Goal: Check status: Check status

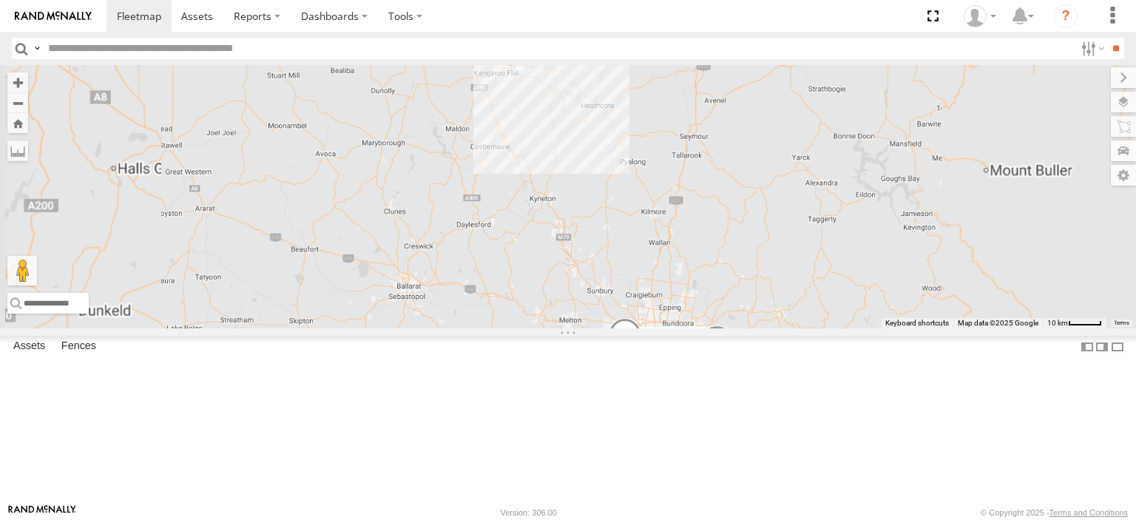
select select "**********"
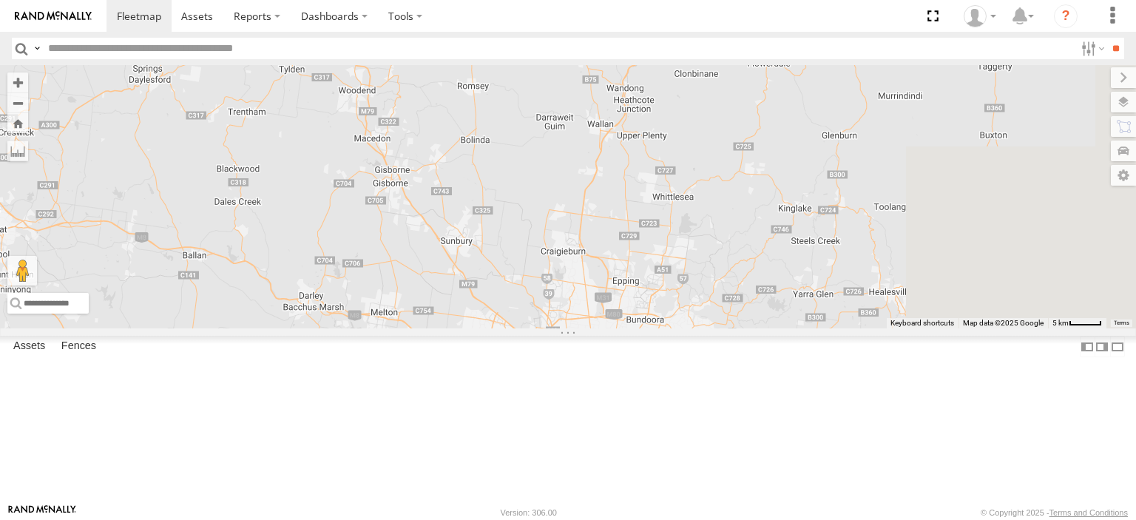
drag, startPoint x: 827, startPoint y: 359, endPoint x: 600, endPoint y: 81, distance: 358.9
click at [600, 81] on div "Nick Astra Bendigo Isuzu FRR Westside UD" at bounding box center [568, 196] width 1136 height 263
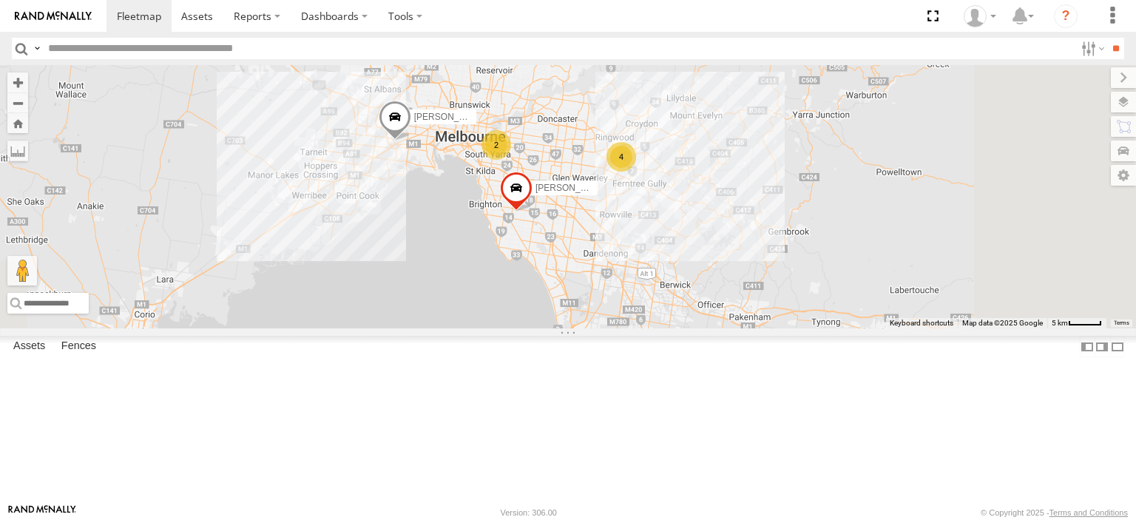
drag, startPoint x: 746, startPoint y: 289, endPoint x: 677, endPoint y: 167, distance: 140.4
click at [677, 167] on div "Nick Astra Bendigo Isuzu FRR Westside UD 2 4" at bounding box center [568, 196] width 1136 height 263
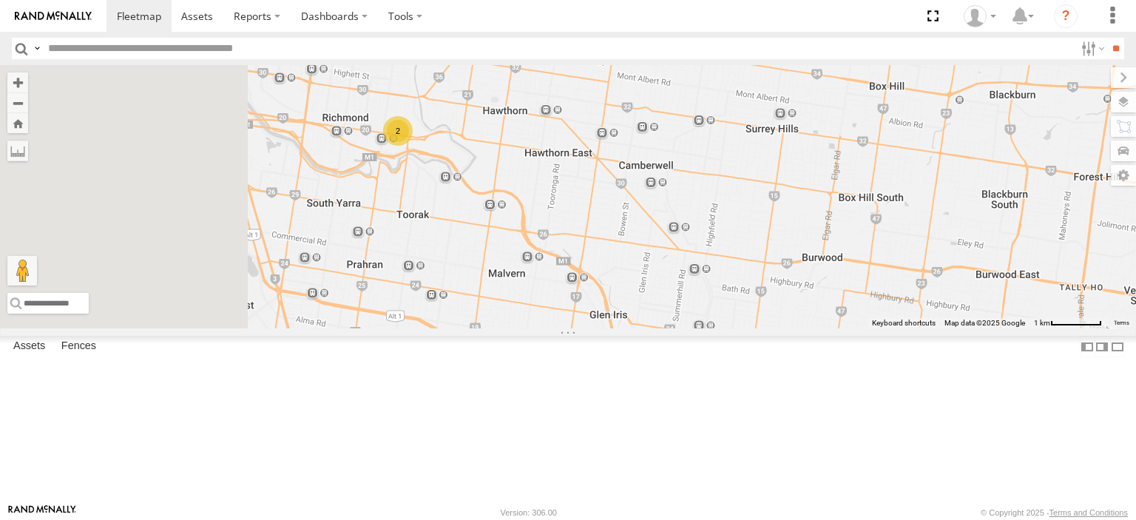
drag, startPoint x: 578, startPoint y: 239, endPoint x: 703, endPoint y: 267, distance: 128.1
click at [703, 266] on div "Nick Astra Bendigo Isuzu FRR Westside UD 2" at bounding box center [568, 196] width 1136 height 263
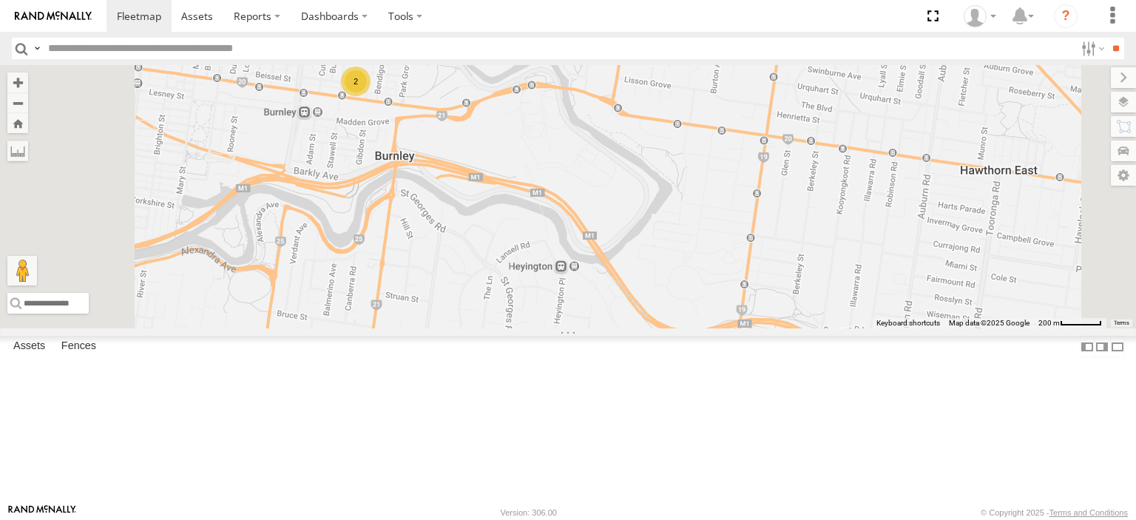
drag, startPoint x: 550, startPoint y: 212, endPoint x: 629, endPoint y: 299, distance: 117.2
click at [629, 299] on div "Nick Astra Bendigo Isuzu FRR Westside UD 2" at bounding box center [568, 196] width 1136 height 263
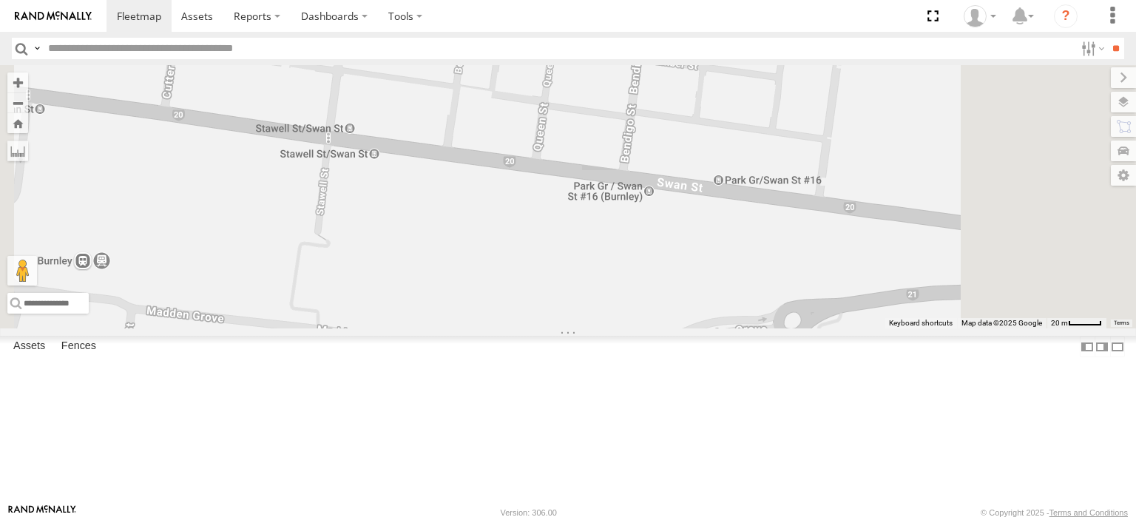
drag, startPoint x: 644, startPoint y: 161, endPoint x: 663, endPoint y: 260, distance: 100.1
click at [663, 260] on div "Nick Astra Bendigo Isuzu FRR Westside UD 2" at bounding box center [568, 196] width 1136 height 263
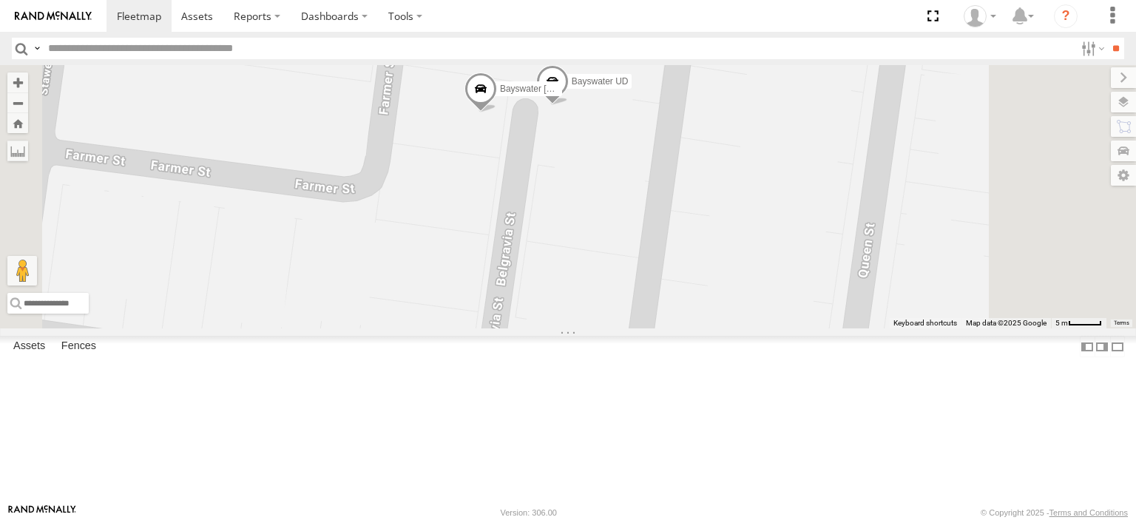
drag, startPoint x: 671, startPoint y: 159, endPoint x: 657, endPoint y: 243, distance: 84.7
click at [657, 243] on div "Nick Astra Bendigo Isuzu FRR Westside UD Bayswater Canter Bayswater UD" at bounding box center [568, 196] width 1136 height 263
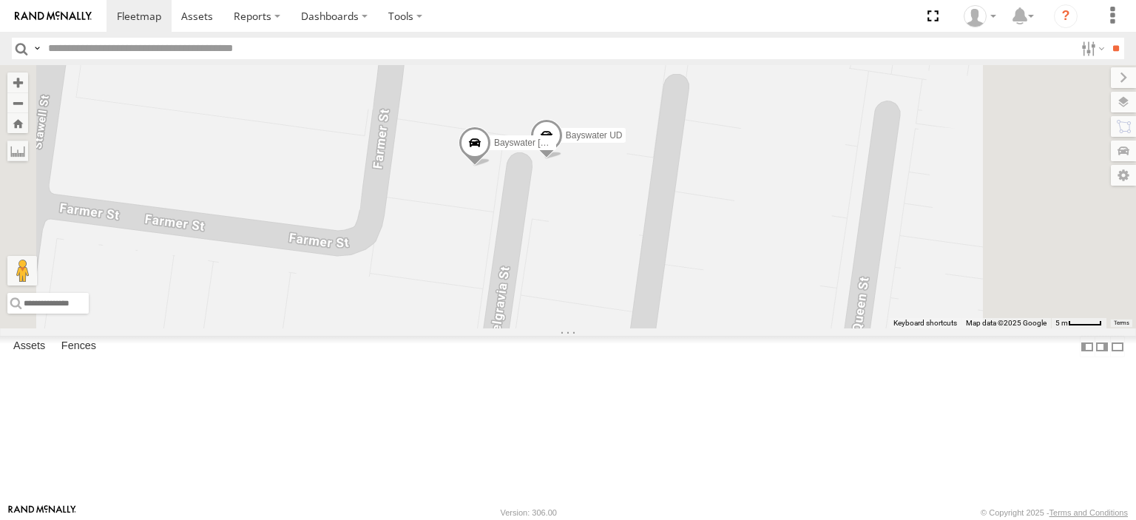
click at [491, 166] on span at bounding box center [474, 146] width 33 height 40
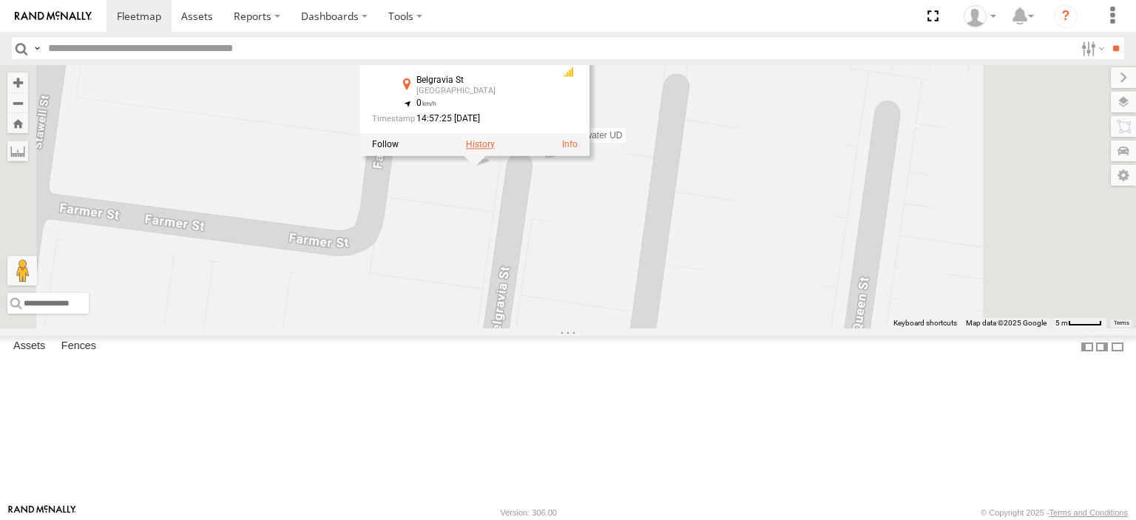
click at [495, 149] on label at bounding box center [480, 144] width 29 height 10
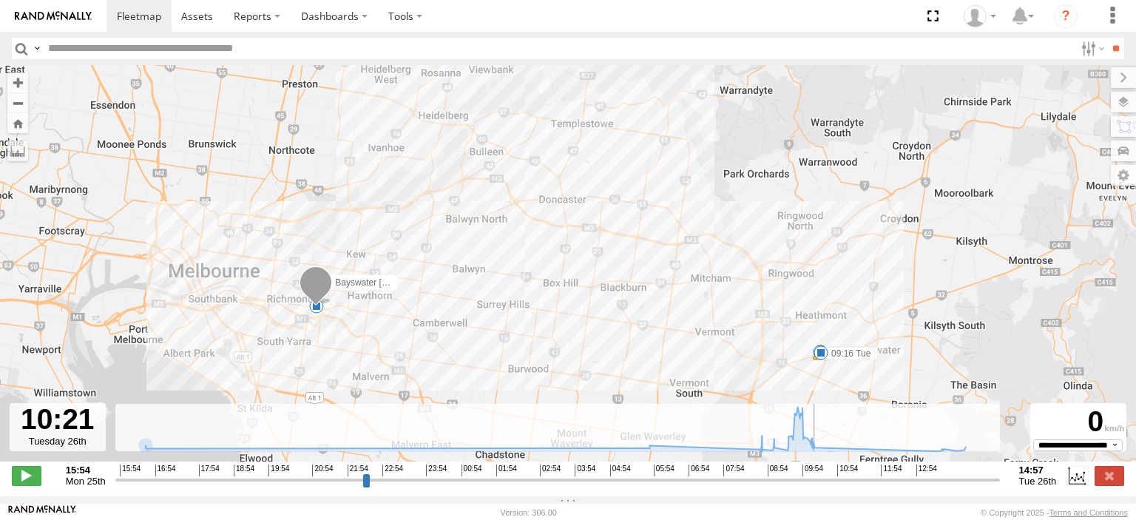
drag, startPoint x: 118, startPoint y: 485, endPoint x: 820, endPoint y: 475, distance: 702.6
type input "**********"
click at [820, 475] on input "range" at bounding box center [557, 480] width 884 height 14
click at [1103, 478] on label at bounding box center [1109, 475] width 30 height 19
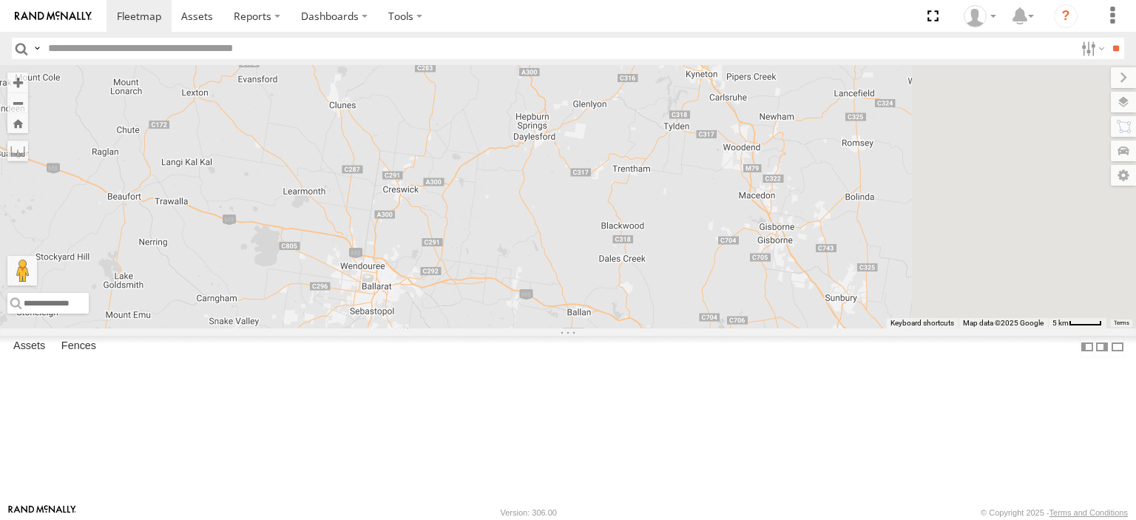
drag, startPoint x: 963, startPoint y: 398, endPoint x: 541, endPoint y: 194, distance: 468.7
click at [543, 194] on div "Bendigo Isuzu FRR Westside UD Nick Astra" at bounding box center [568, 196] width 1136 height 263
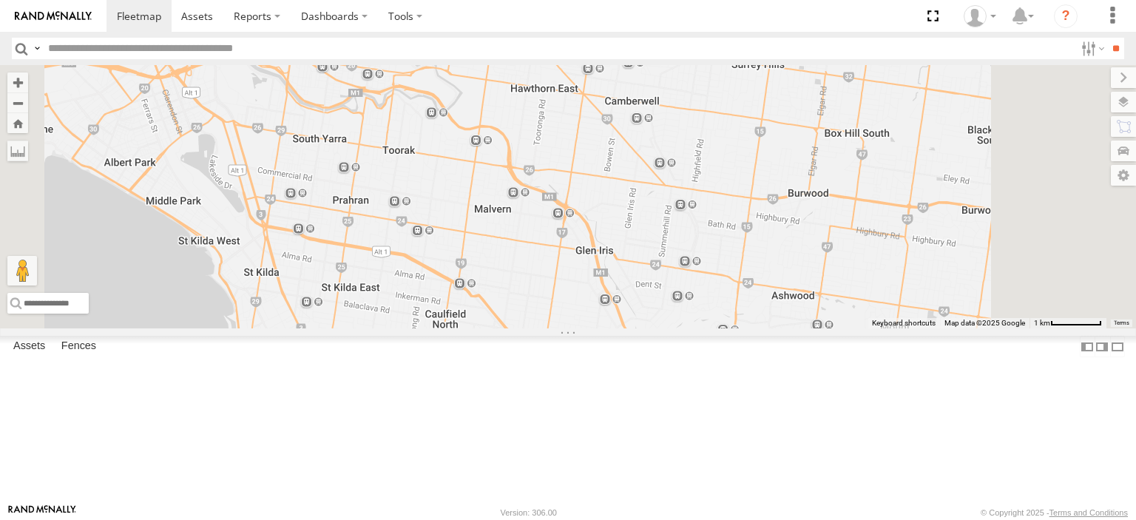
drag, startPoint x: 577, startPoint y: 163, endPoint x: 552, endPoint y: 334, distance: 171.9
click at [552, 328] on div "Bendigo Isuzu FRR Westside UD Nick Astra" at bounding box center [568, 196] width 1136 height 263
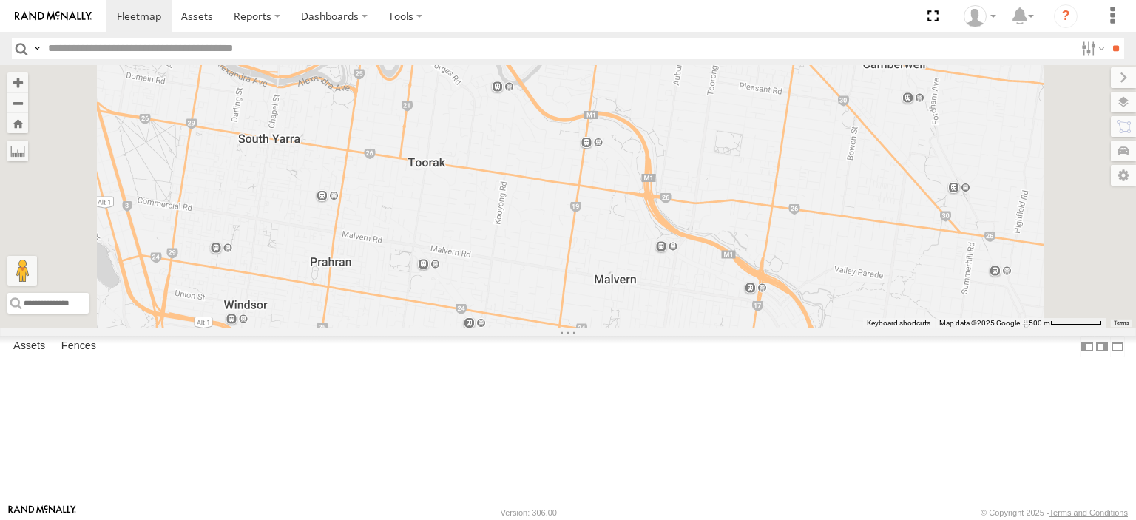
drag, startPoint x: 556, startPoint y: 209, endPoint x: 562, endPoint y: 327, distance: 118.5
click at [562, 327] on div "Bendigo Isuzu FRR Westside UD Nick Astra 2" at bounding box center [568, 196] width 1136 height 263
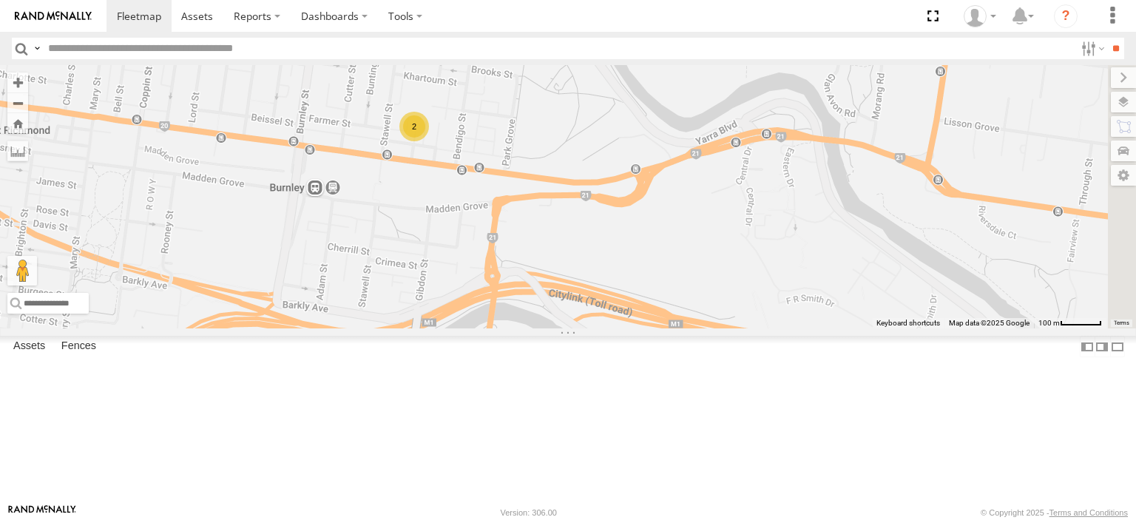
drag, startPoint x: 621, startPoint y: 166, endPoint x: 591, endPoint y: 300, distance: 137.2
click at [591, 300] on div "Bendigo Isuzu FRR Westside UD Nick Astra 2" at bounding box center [568, 196] width 1136 height 263
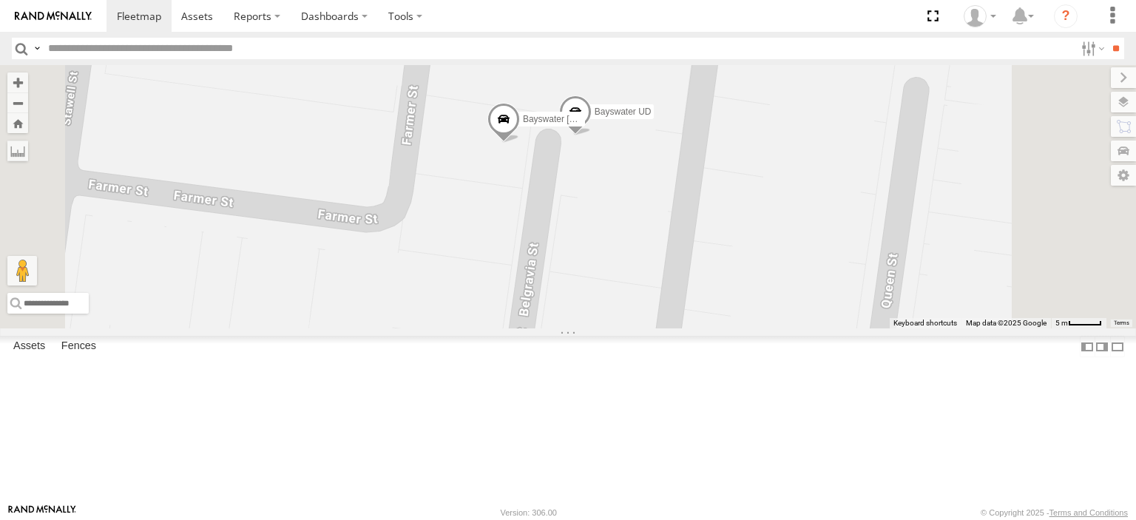
drag, startPoint x: 716, startPoint y: 224, endPoint x: 670, endPoint y: 307, distance: 94.7
click at [670, 307] on div "Bendigo Isuzu FRR Westside UD Nick Astra Bayswater Canter Bayswater UD" at bounding box center [568, 196] width 1136 height 263
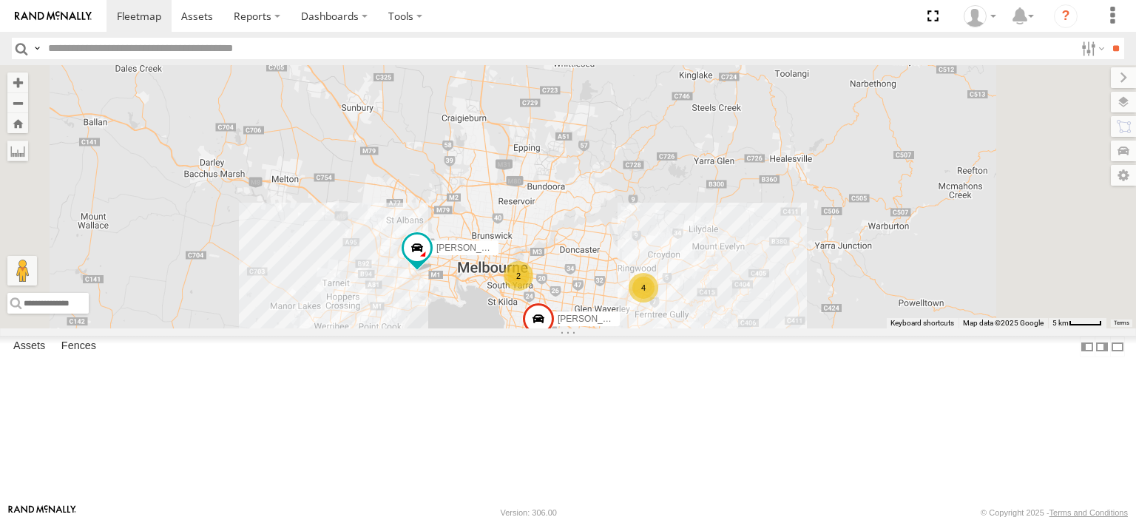
drag, startPoint x: 695, startPoint y: 453, endPoint x: 690, endPoint y: 268, distance: 184.9
click at [690, 268] on div "Bendigo Isuzu FRR Westside UD Nick Astra 2 4" at bounding box center [568, 196] width 1136 height 263
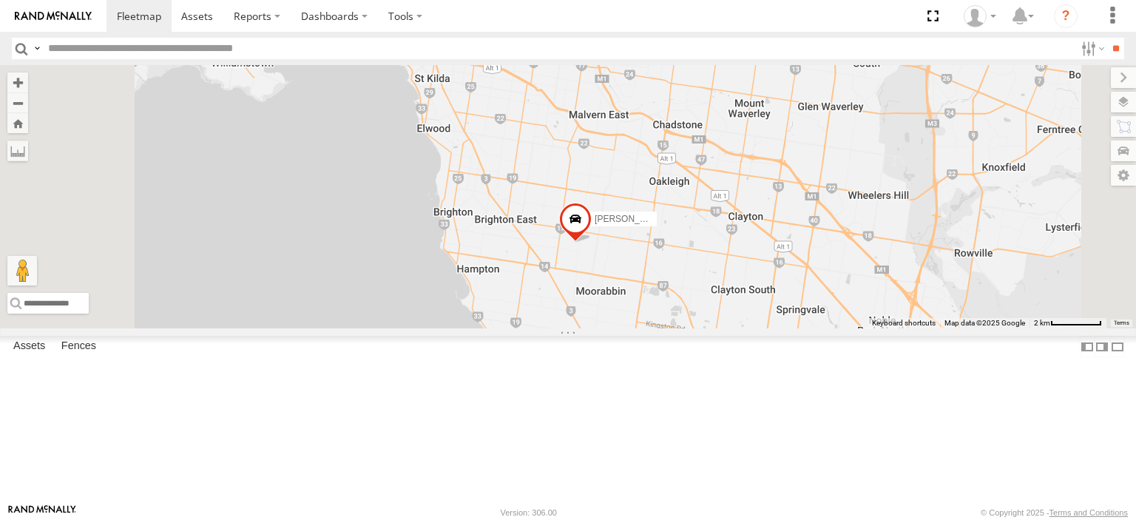
drag, startPoint x: 643, startPoint y: 206, endPoint x: 637, endPoint y: 390, distance: 184.2
click at [637, 328] on div "Bendigo Isuzu FRR Westside UD [PERSON_NAME]" at bounding box center [568, 196] width 1136 height 263
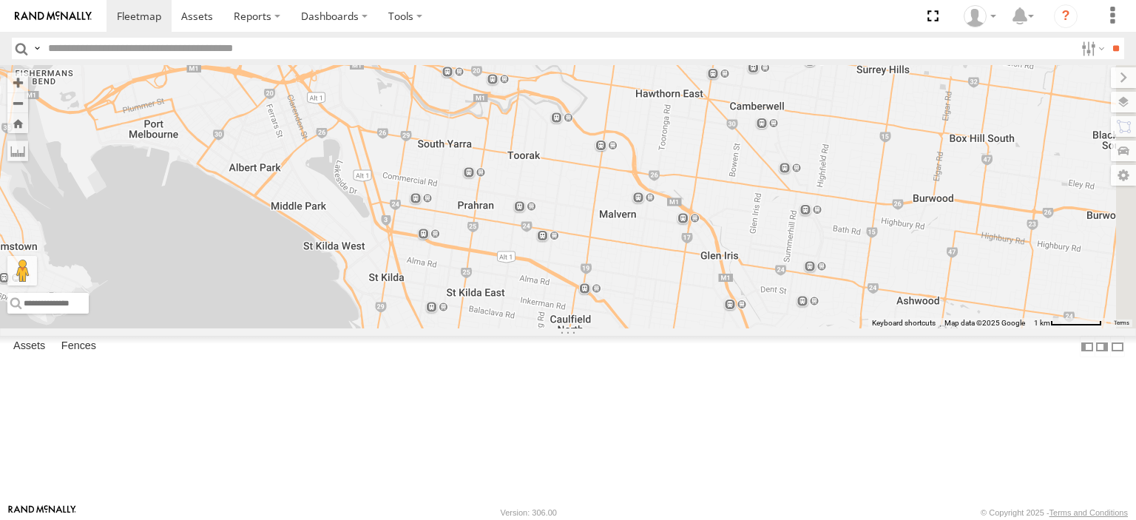
drag, startPoint x: 634, startPoint y: 224, endPoint x: 589, endPoint y: 376, distance: 158.7
click at [589, 328] on div "Bendigo Isuzu FRR Westside UD [PERSON_NAME]" at bounding box center [568, 196] width 1136 height 263
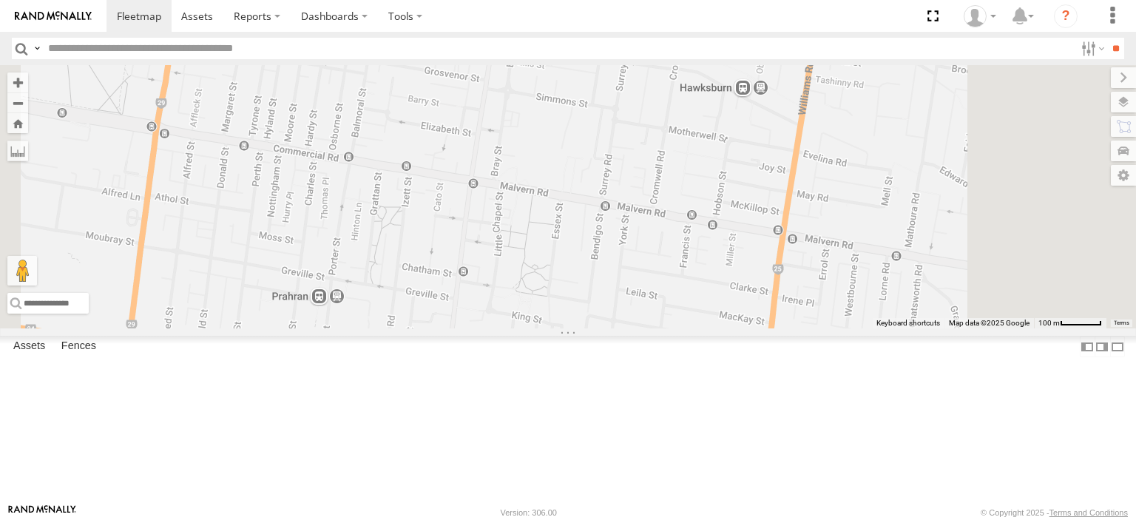
drag, startPoint x: 635, startPoint y: 293, endPoint x: 626, endPoint y: 458, distance: 165.2
click at [626, 328] on div "Bendigo Isuzu FRR Westside UD [PERSON_NAME]" at bounding box center [568, 196] width 1136 height 263
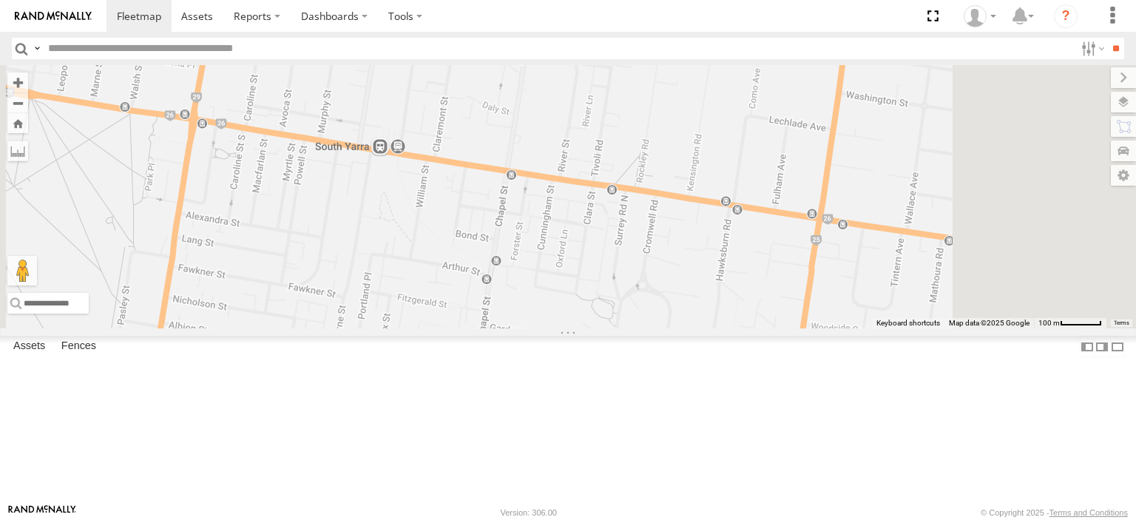
drag, startPoint x: 642, startPoint y: 279, endPoint x: 632, endPoint y: 424, distance: 146.0
click at [632, 328] on div "Bendigo Isuzu FRR Westside UD Nick Astra" at bounding box center [568, 196] width 1136 height 263
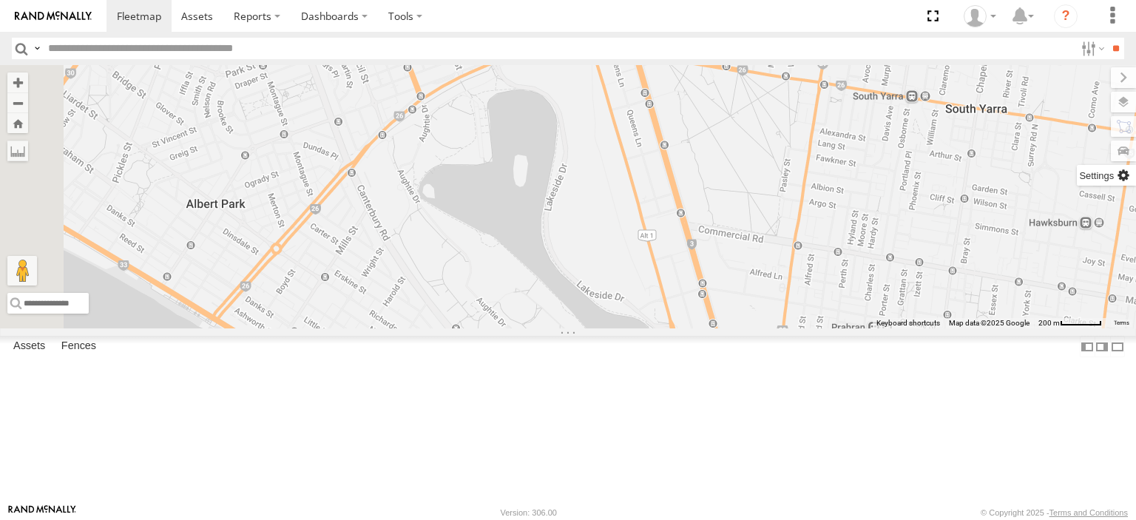
drag, startPoint x: 638, startPoint y: 254, endPoint x: 1135, endPoint y: 175, distance: 503.1
click at [1135, 175] on div "To navigate the map with touch gestures double-tap and hold your finger on the …" at bounding box center [568, 196] width 1136 height 263
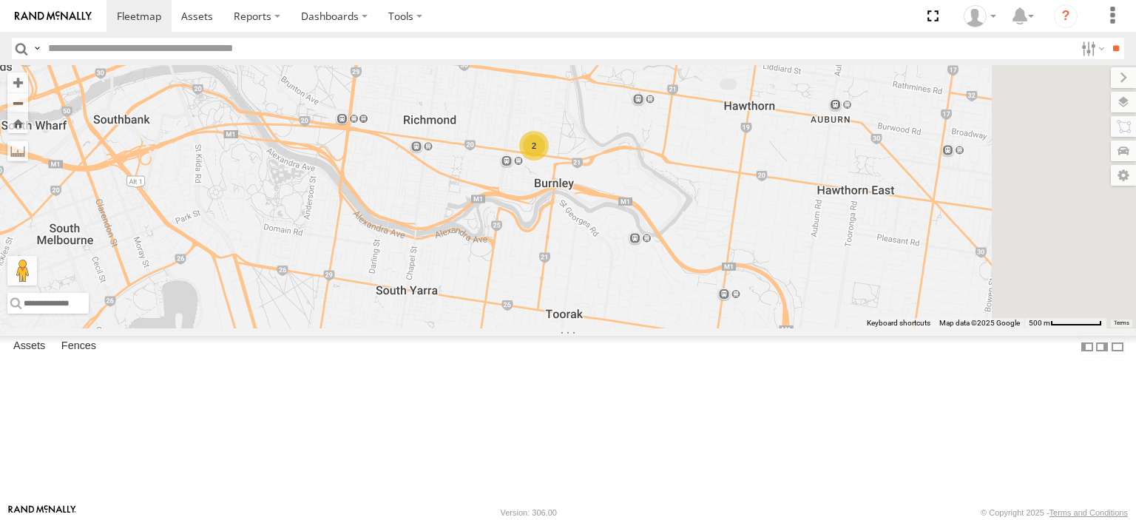
drag, startPoint x: 934, startPoint y: 302, endPoint x: 526, endPoint y: 405, distance: 420.9
click at [530, 328] on div "Bendigo Isuzu FRR Westside UD Nick Astra 2" at bounding box center [568, 196] width 1136 height 263
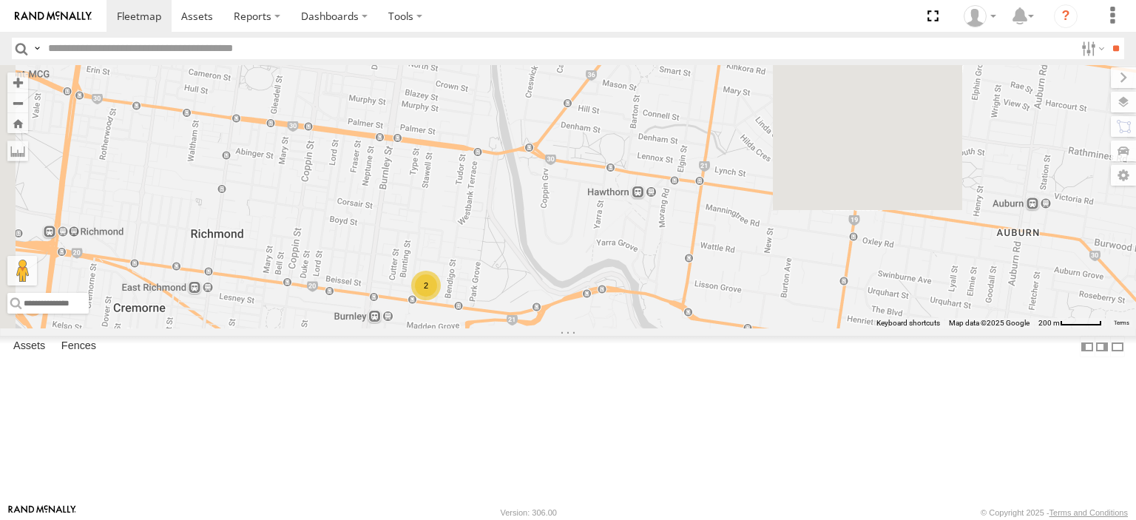
drag, startPoint x: 446, startPoint y: 274, endPoint x: 633, endPoint y: 549, distance: 332.1
click at [633, 519] on html at bounding box center [568, 260] width 1136 height 520
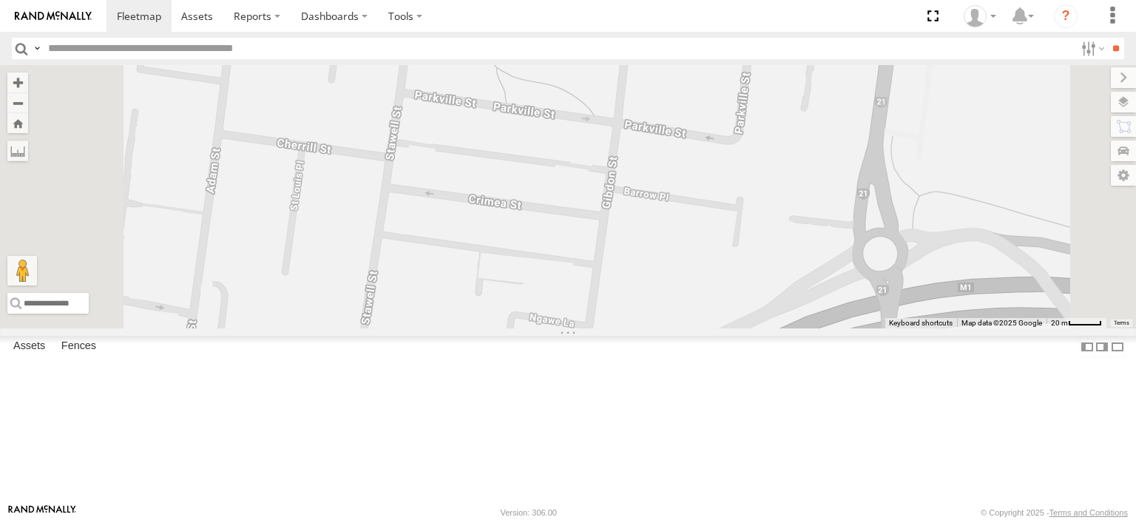
drag, startPoint x: 642, startPoint y: 387, endPoint x: 583, endPoint y: 549, distance: 171.5
click at [583, 519] on html at bounding box center [568, 260] width 1136 height 520
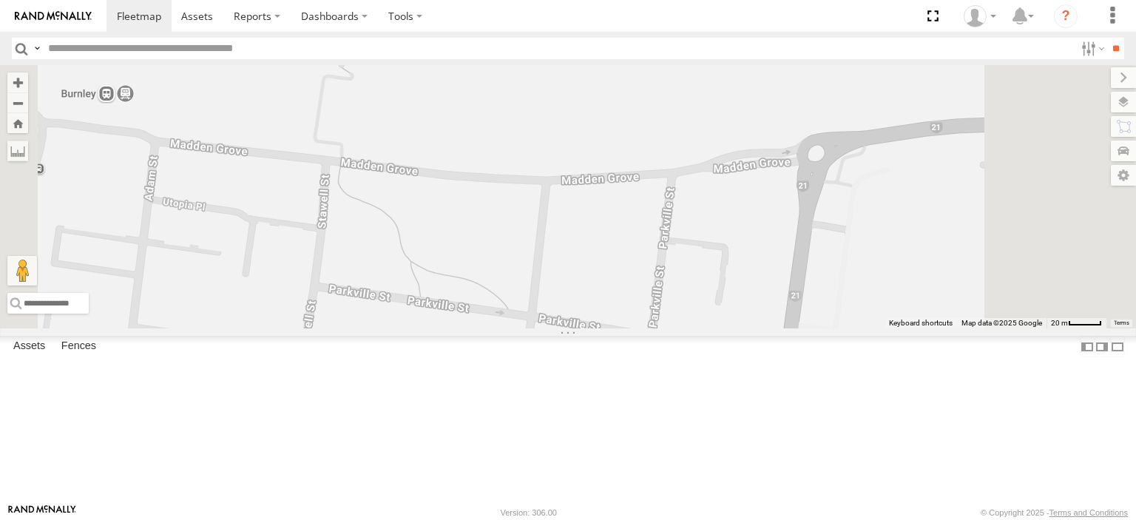
drag, startPoint x: 615, startPoint y: 258, endPoint x: 630, endPoint y: 481, distance: 223.8
click at [630, 328] on div "Bendigo Isuzu FRR Westside UD Nick Astra" at bounding box center [568, 196] width 1136 height 263
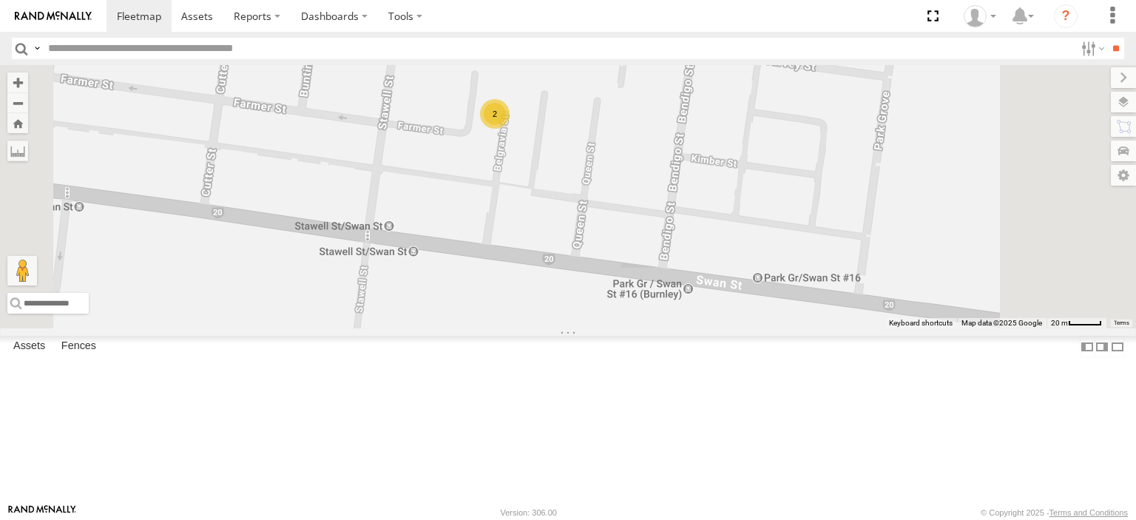
drag, startPoint x: 615, startPoint y: 339, endPoint x: 612, endPoint y: 402, distance: 62.2
click at [612, 328] on div "Bendigo Isuzu FRR Westside UD Nick Astra 2" at bounding box center [568, 196] width 1136 height 263
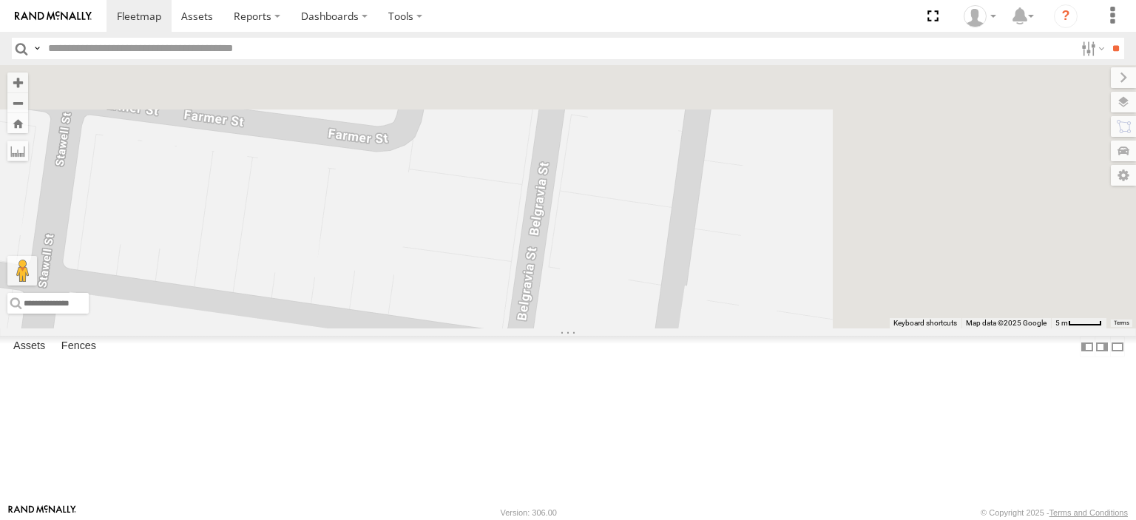
drag, startPoint x: 705, startPoint y: 289, endPoint x: 550, endPoint y: 472, distance: 239.3
click at [550, 328] on div "Bendigo Isuzu FRR Westside UD Nick Astra Bayswater Canter Bayswater UD" at bounding box center [568, 196] width 1136 height 263
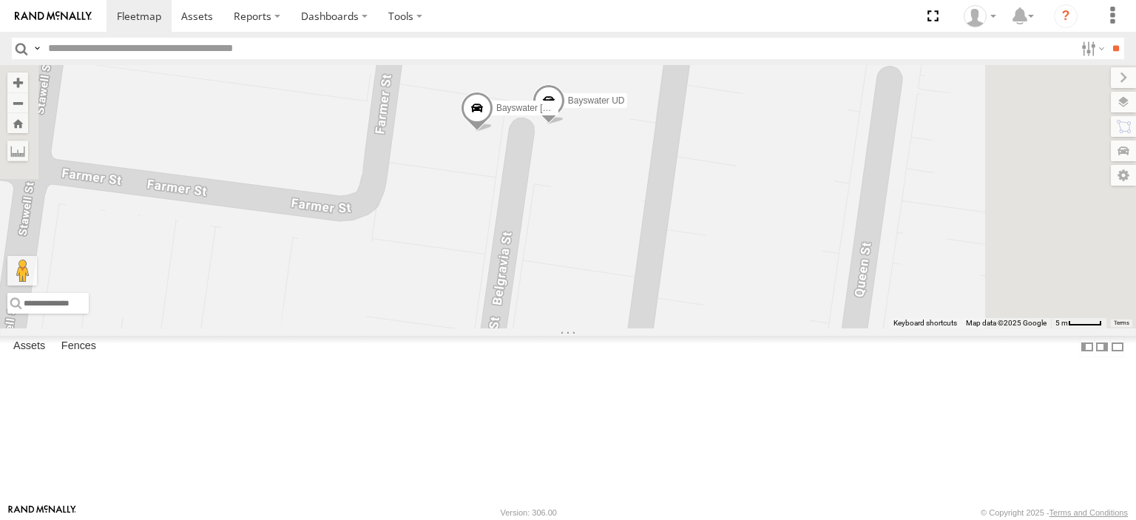
drag, startPoint x: 668, startPoint y: 318, endPoint x: 639, endPoint y: 393, distance: 80.8
click at [639, 328] on div "Bendigo Isuzu FRR Westside UD Nick Astra Bayswater Canter Bayswater UD" at bounding box center [568, 196] width 1136 height 263
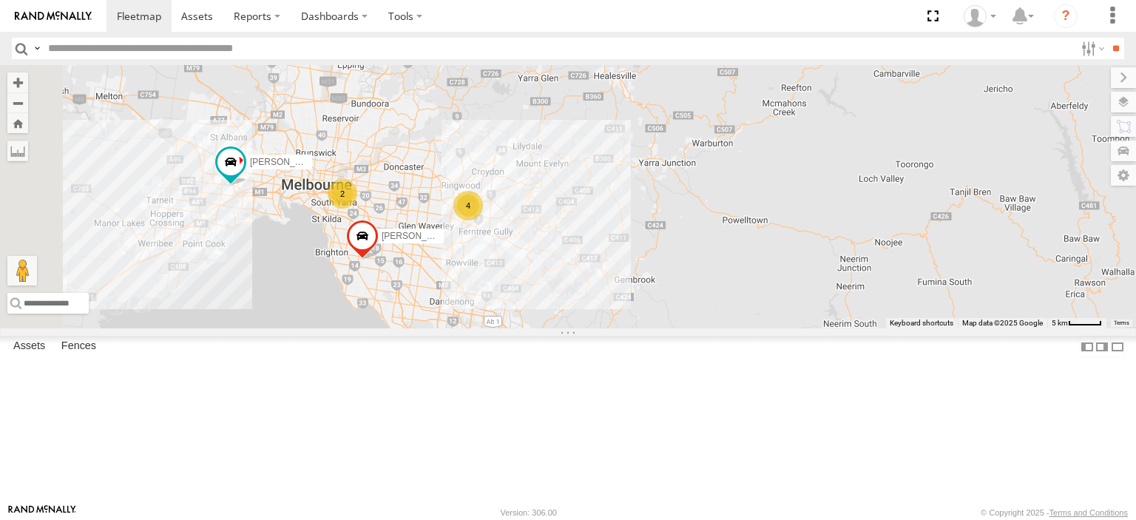
drag, startPoint x: 660, startPoint y: 322, endPoint x: 770, endPoint y: 320, distance: 109.5
click at [770, 320] on div "Bendigo Isuzu FRR Westside UD 2 Nick Astra 4" at bounding box center [568, 196] width 1136 height 263
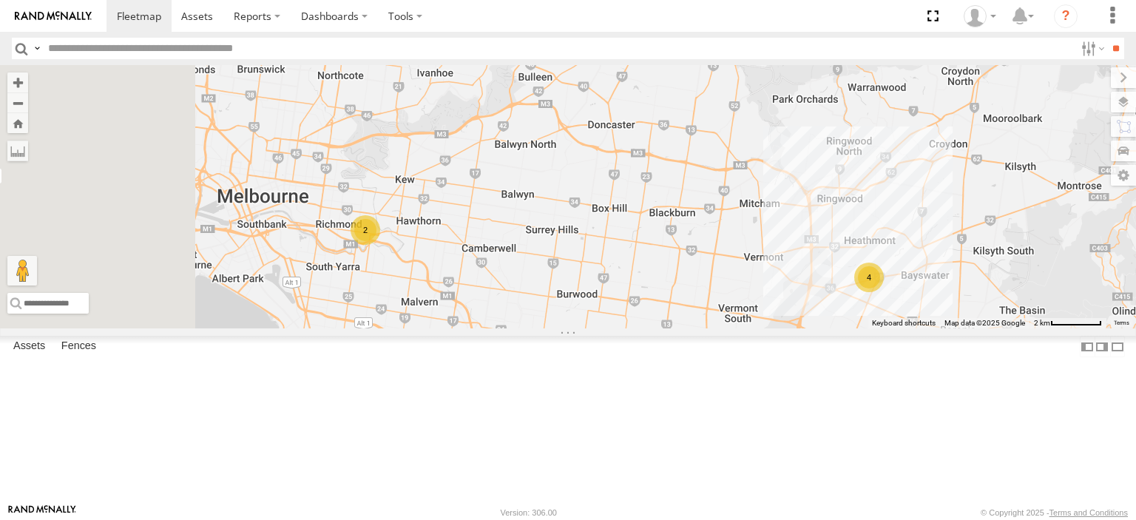
drag, startPoint x: 555, startPoint y: 289, endPoint x: 724, endPoint y: 308, distance: 169.7
click at [724, 308] on div "Bendigo Isuzu FRR Westside UD Nick Astra 2 4" at bounding box center [568, 196] width 1136 height 263
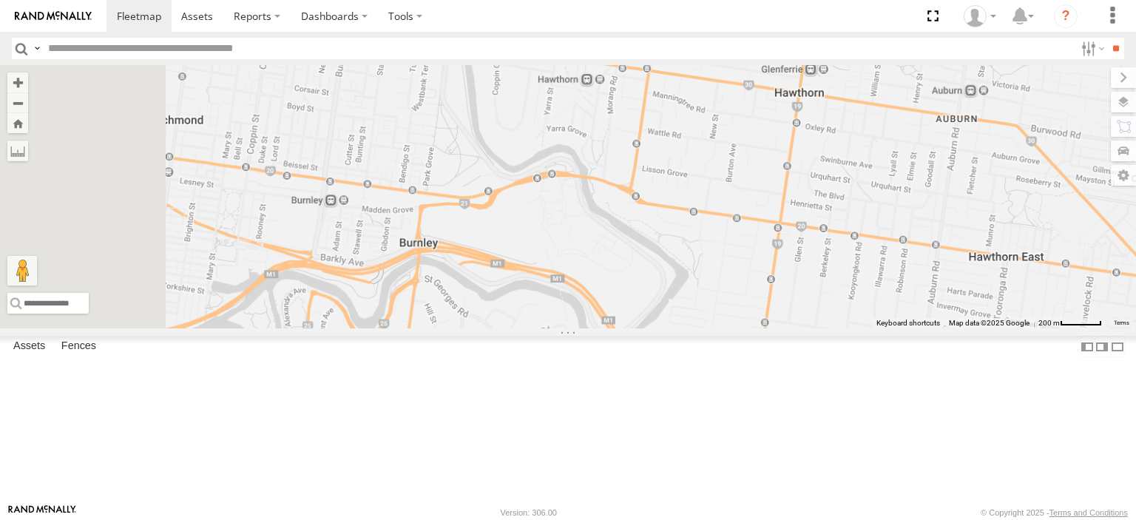
drag, startPoint x: 579, startPoint y: 316, endPoint x: 1066, endPoint y: 206, distance: 499.4
click at [1066, 206] on div "Bendigo Isuzu FRR Westside UD Nick Astra" at bounding box center [568, 196] width 1136 height 263
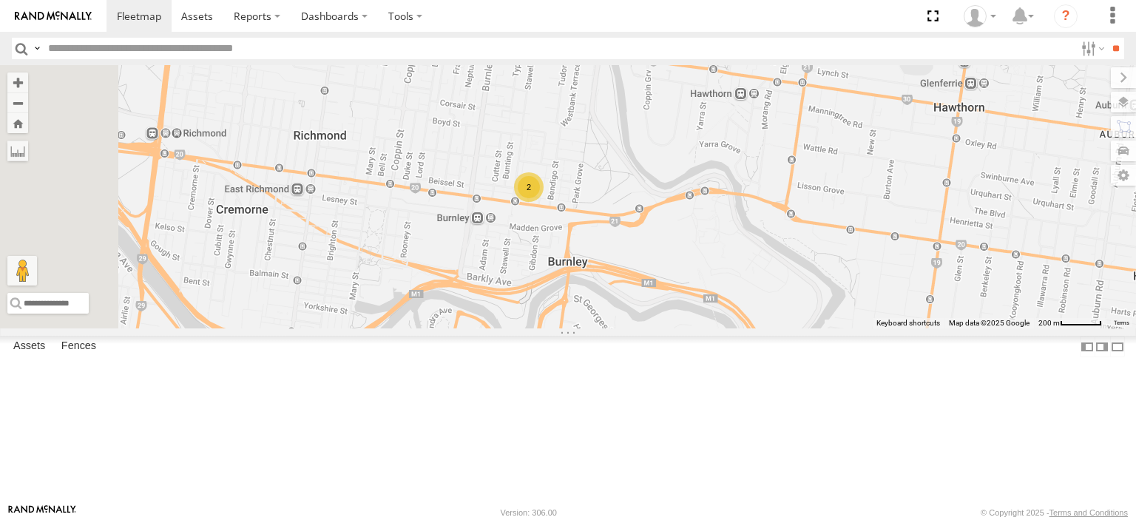
drag, startPoint x: 773, startPoint y: 297, endPoint x: 810, endPoint y: 362, distance: 74.2
click at [810, 328] on div "Bendigo Isuzu FRR Westside UD Nick Astra 2" at bounding box center [568, 196] width 1136 height 263
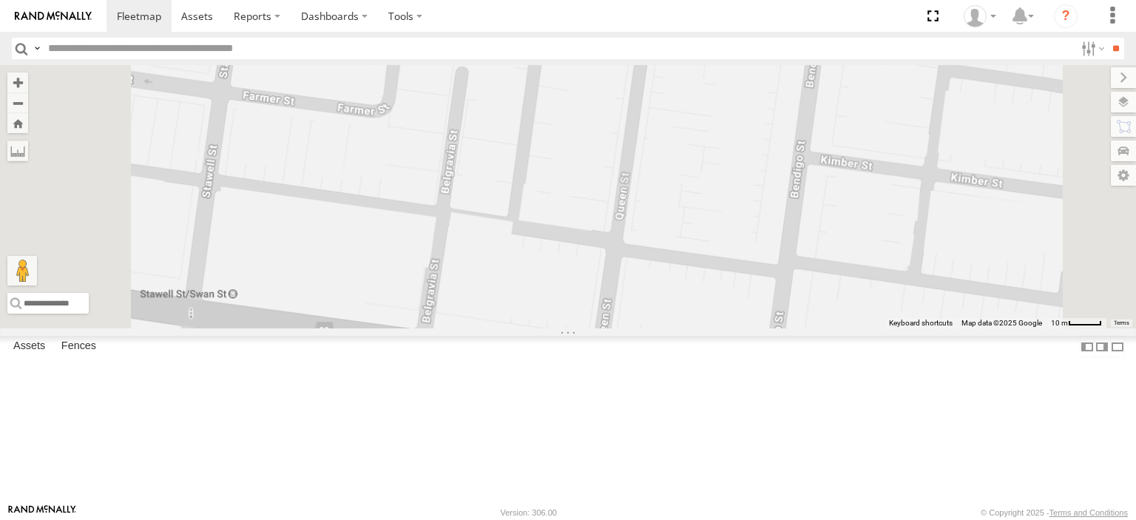
drag, startPoint x: 600, startPoint y: 254, endPoint x: 666, endPoint y: 436, distance: 193.7
click at [666, 328] on div "Bendigo Isuzu FRR Westside UD Nick Astra" at bounding box center [568, 196] width 1136 height 263
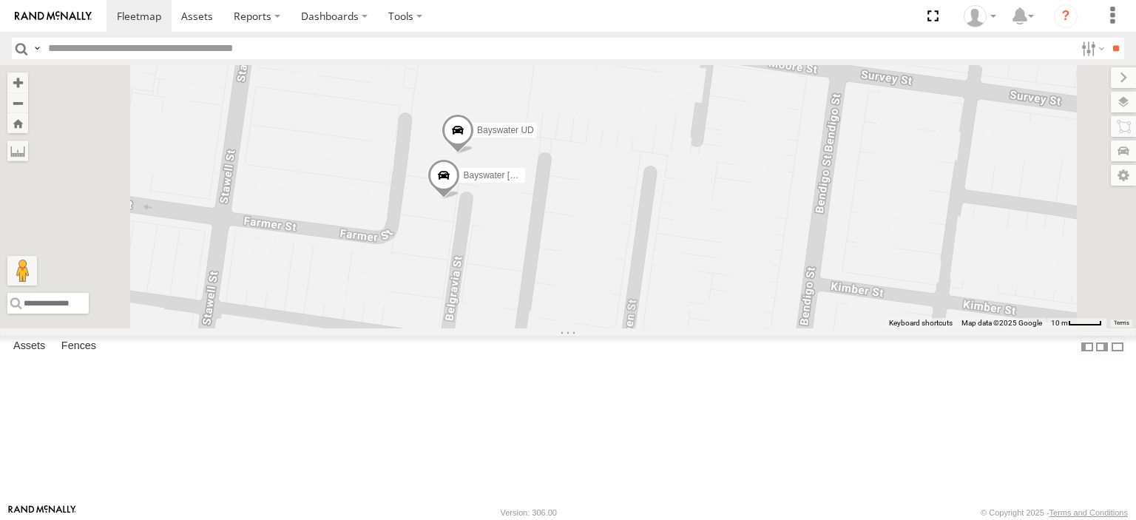
drag, startPoint x: 657, startPoint y: 254, endPoint x: 654, endPoint y: 324, distance: 69.6
click at [654, 324] on div "Bendigo Isuzu FRR Westside UD Nick Astra Bayswater Canter Bayswater UD" at bounding box center [568, 196] width 1136 height 263
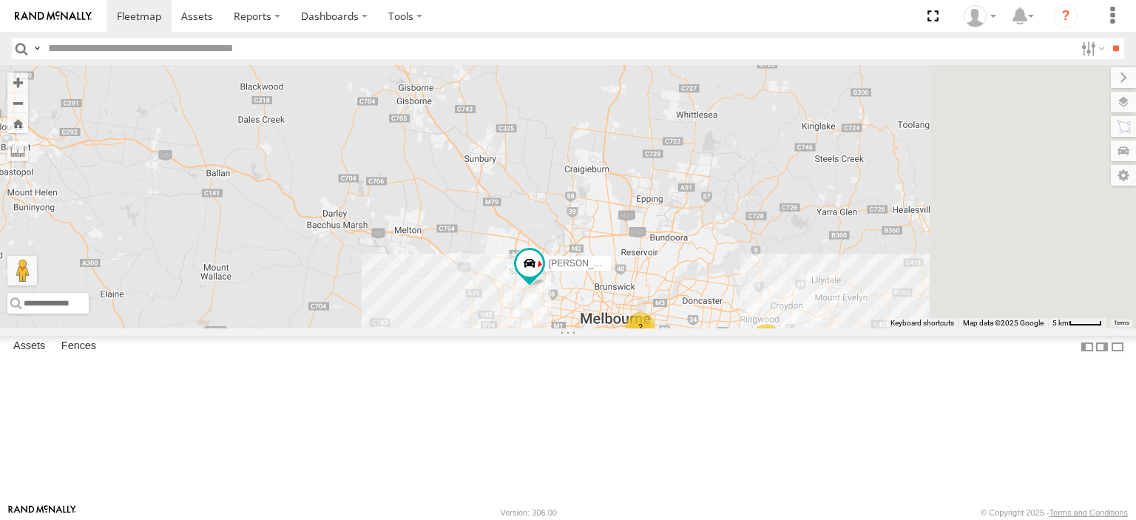
drag, startPoint x: 828, startPoint y: 377, endPoint x: 659, endPoint y: 242, distance: 216.8
click at [659, 242] on div "Bendigo Isuzu FRR Westside UD Nick Astra 2 4" at bounding box center [568, 196] width 1136 height 263
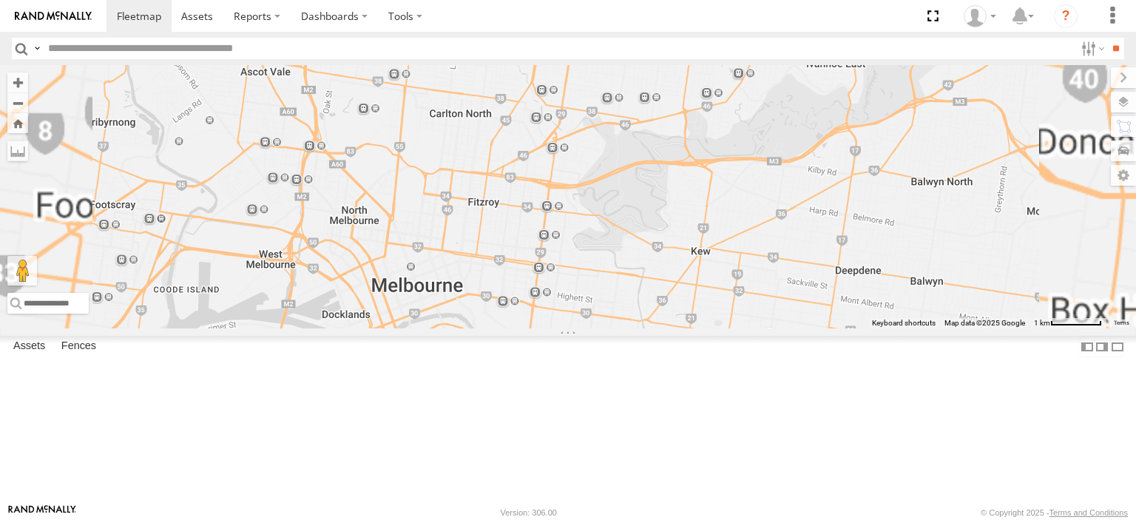
drag, startPoint x: 795, startPoint y: 372, endPoint x: 788, endPoint y: 192, distance: 180.6
click at [790, 180] on div "Bendigo Isuzu FRR Westside UD Nick Astra" at bounding box center [568, 196] width 1136 height 263
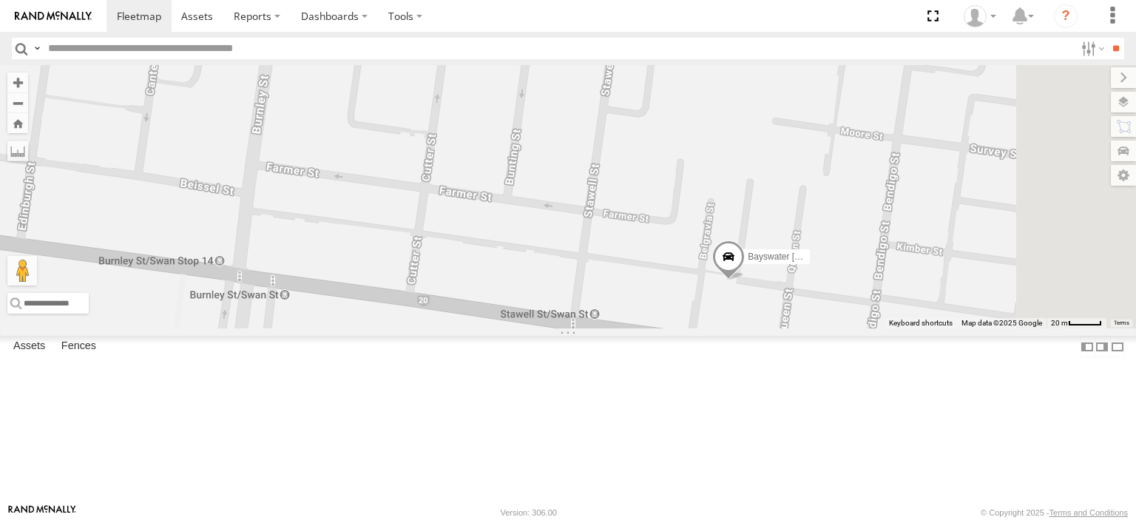
drag, startPoint x: 963, startPoint y: 363, endPoint x: 725, endPoint y: 221, distance: 277.2
click at [719, 222] on div "Bendigo Isuzu FRR Westside UD Nick Astra Bayswater Canter Bayswater UD" at bounding box center [568, 196] width 1136 height 263
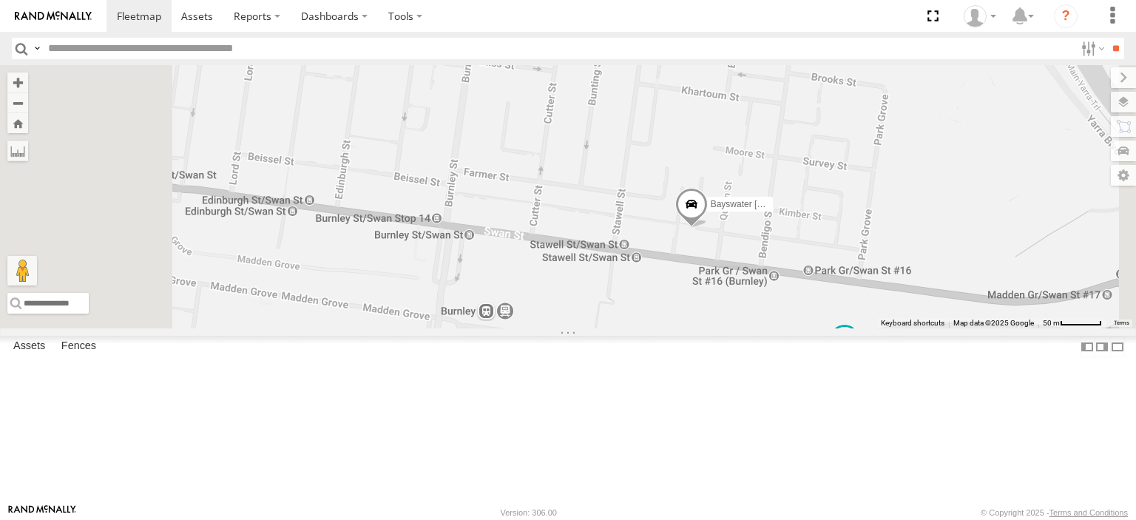
click at [708, 228] on span at bounding box center [691, 208] width 33 height 40
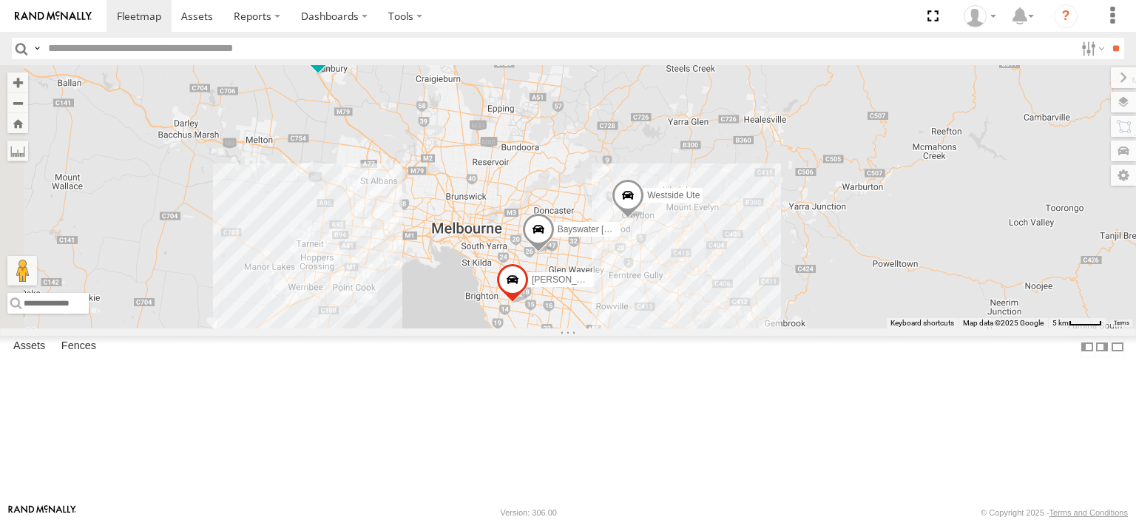
drag, startPoint x: 744, startPoint y: 453, endPoint x: 769, endPoint y: 257, distance: 197.6
click at [784, 230] on div "Bendigo Isuzu FRR Westside UD Bayswater [PERSON_NAME] Westside Ute" at bounding box center [568, 196] width 1136 height 263
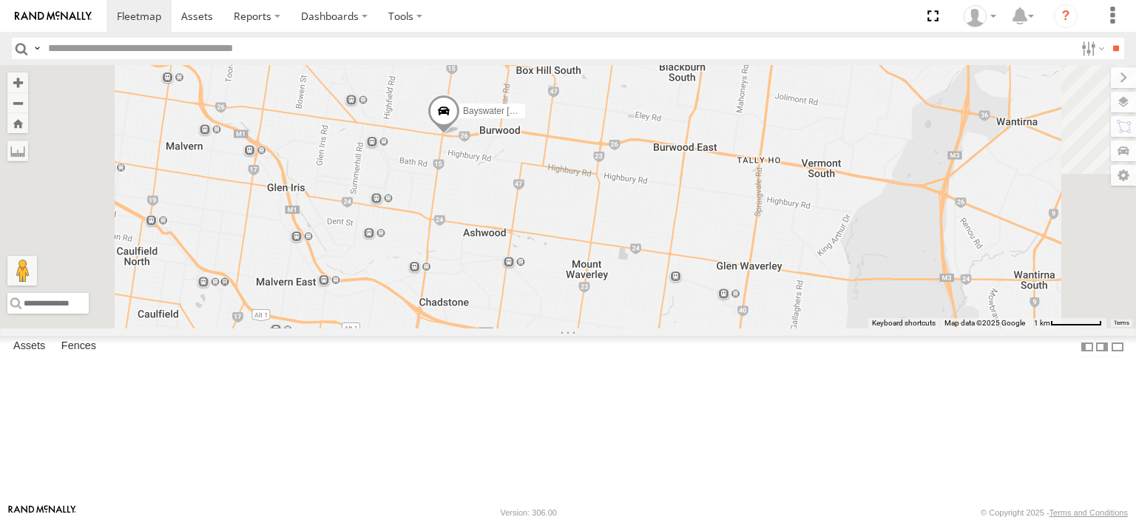
drag, startPoint x: 728, startPoint y: 187, endPoint x: 713, endPoint y: 326, distance: 139.9
click at [713, 326] on div "Bendigo Isuzu FRR Westside UD Bayswater [PERSON_NAME] Westside Ute" at bounding box center [568, 196] width 1136 height 263
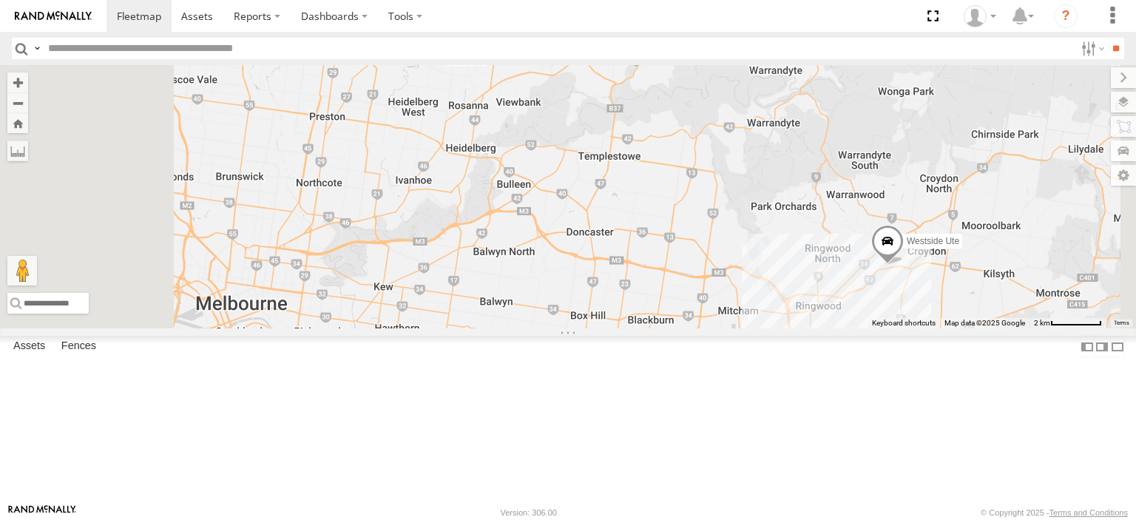
drag, startPoint x: 779, startPoint y: 455, endPoint x: 729, endPoint y: 187, distance: 272.2
click at [729, 187] on div "Bendigo Isuzu FRR Westside UD Bayswater [PERSON_NAME] Westside Ute" at bounding box center [568, 196] width 1136 height 263
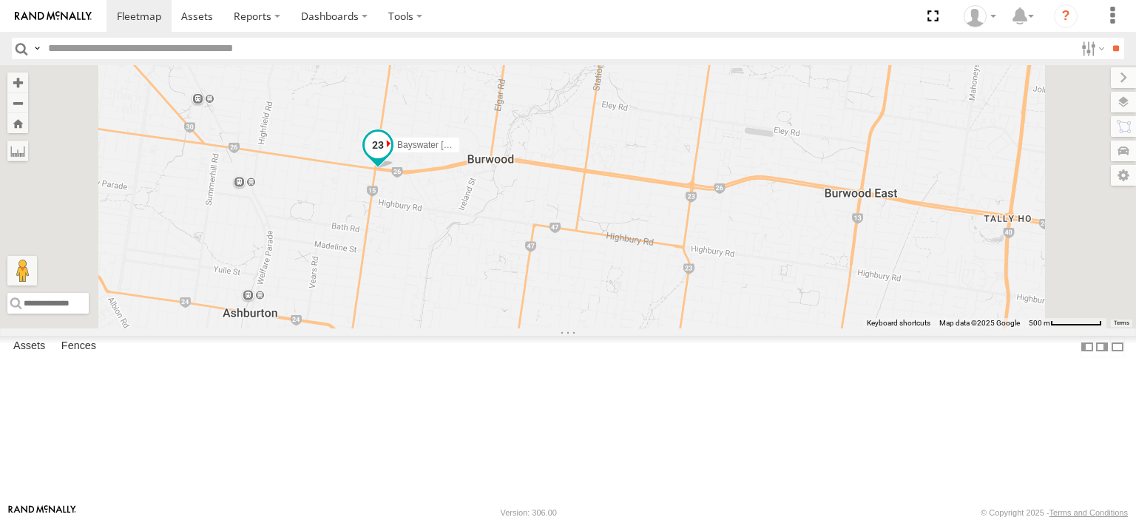
click at [391, 158] on span at bounding box center [378, 145] width 27 height 27
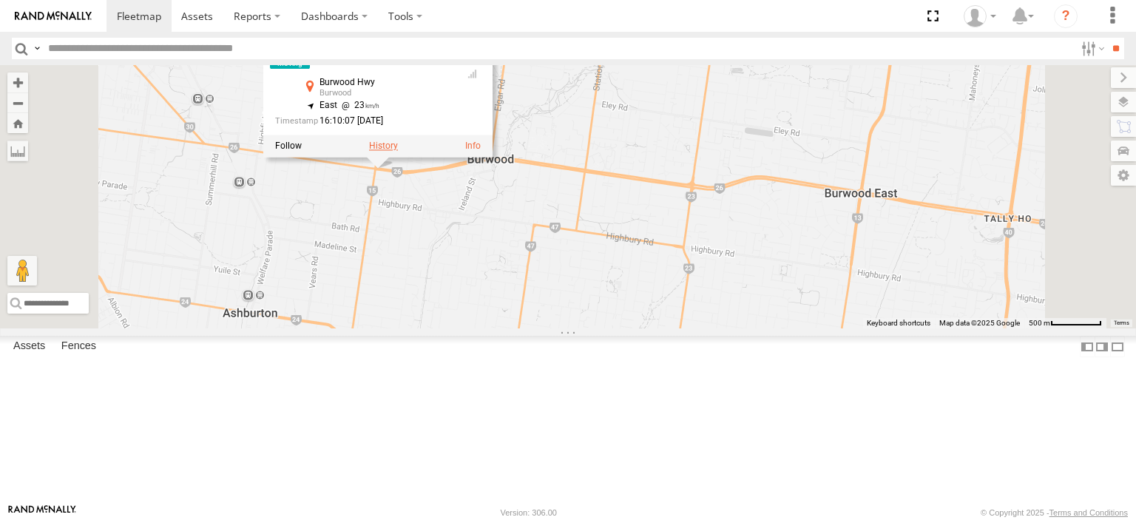
click at [398, 152] on label at bounding box center [383, 146] width 29 height 10
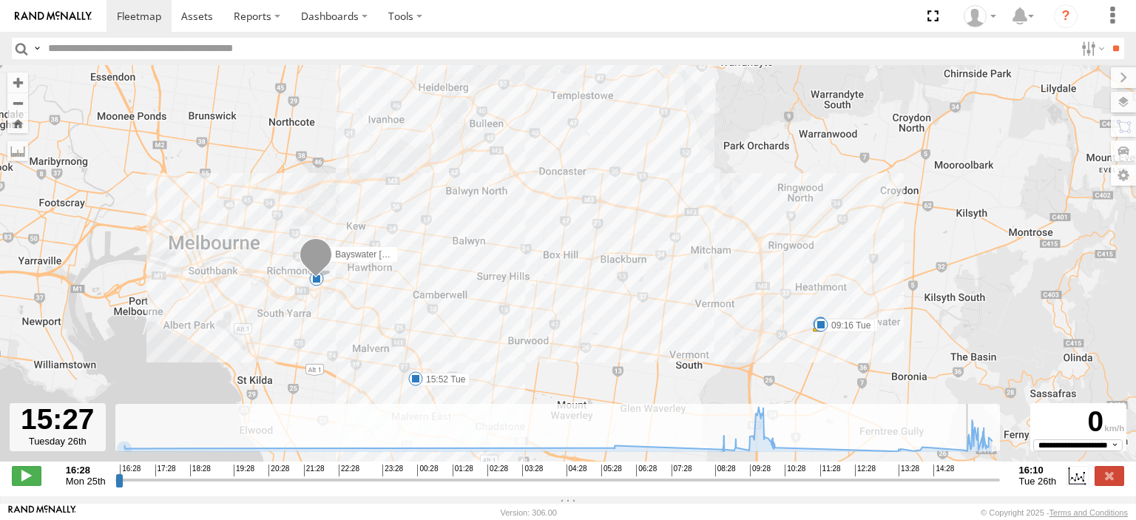
drag, startPoint x: 120, startPoint y: 486, endPoint x: 969, endPoint y: 469, distance: 849.1
click at [969, 473] on input "range" at bounding box center [557, 480] width 884 height 14
click at [38, 481] on span at bounding box center [27, 475] width 30 height 19
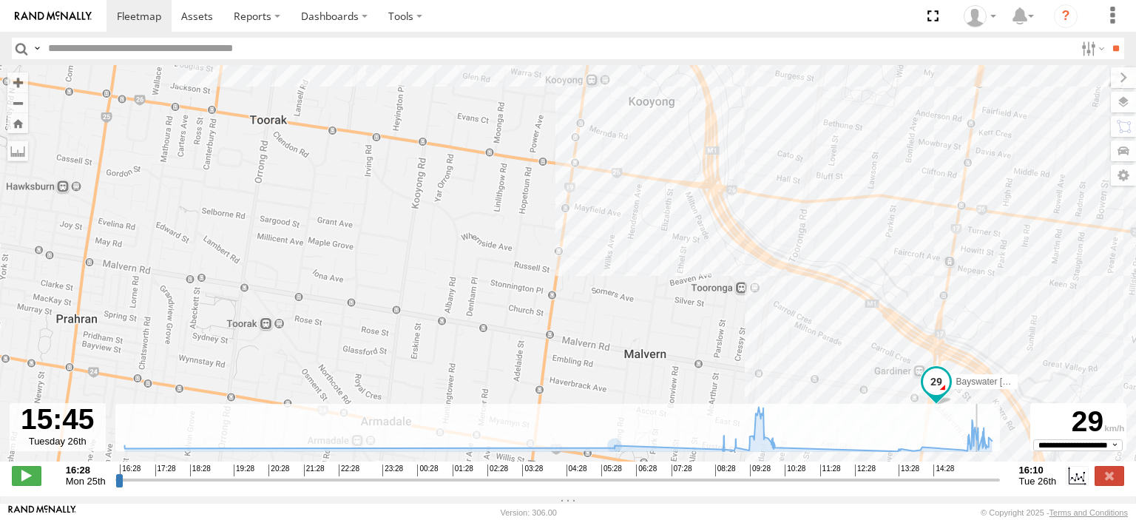
drag, startPoint x: 417, startPoint y: 224, endPoint x: 475, endPoint y: 394, distance: 179.8
click at [475, 404] on div "Bayswater [PERSON_NAME] 16:29 Mon 16:33 Mon 05:57 Tue 09:16 Tue 15:52 Tue" at bounding box center [568, 271] width 1136 height 412
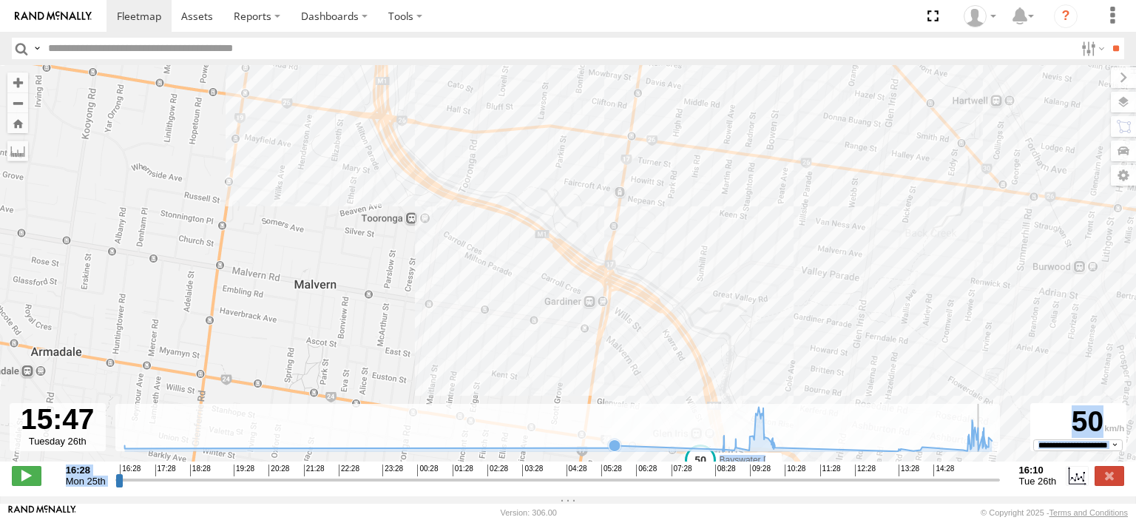
drag, startPoint x: 441, startPoint y: 118, endPoint x: 634, endPoint y: 416, distance: 355.7
click at [634, 416] on div "To navigate the map with touch gestures double-tap and hold your finger on the …" at bounding box center [568, 280] width 1136 height 431
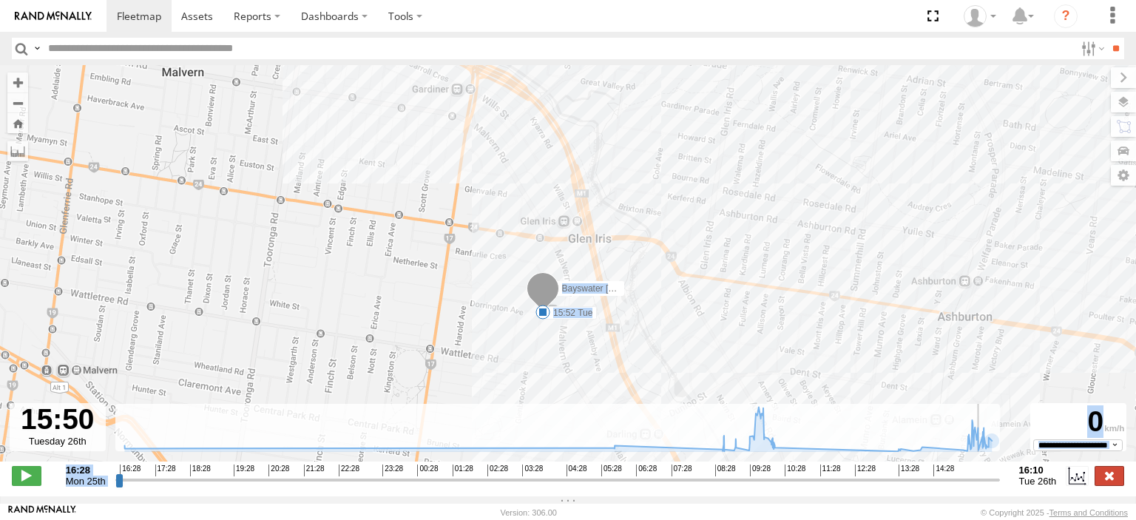
click at [1116, 478] on label at bounding box center [1109, 475] width 30 height 19
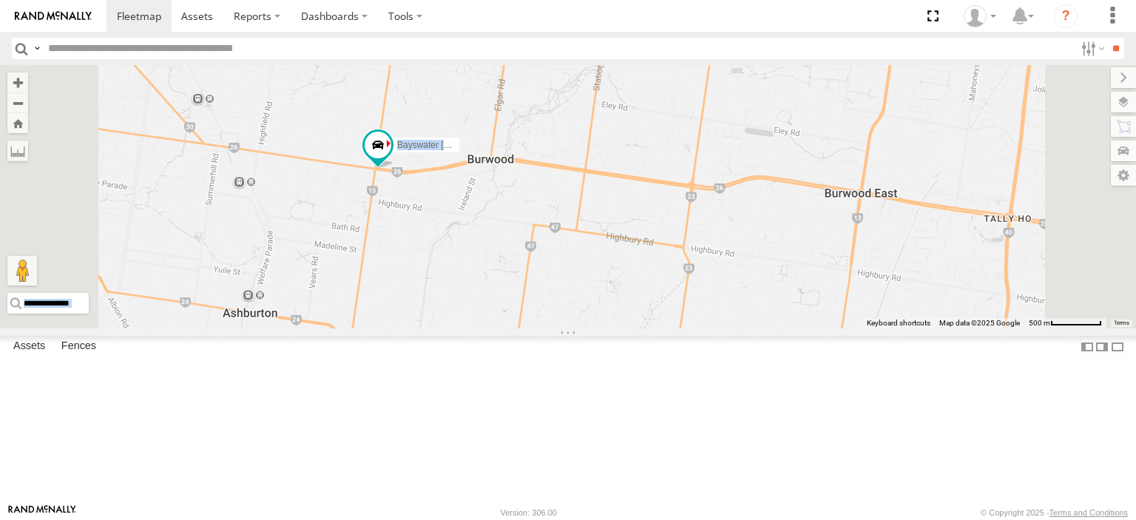
drag, startPoint x: 458, startPoint y: 237, endPoint x: 979, endPoint y: 351, distance: 532.7
click at [979, 328] on div "Bayswater [PERSON_NAME]" at bounding box center [568, 196] width 1136 height 263
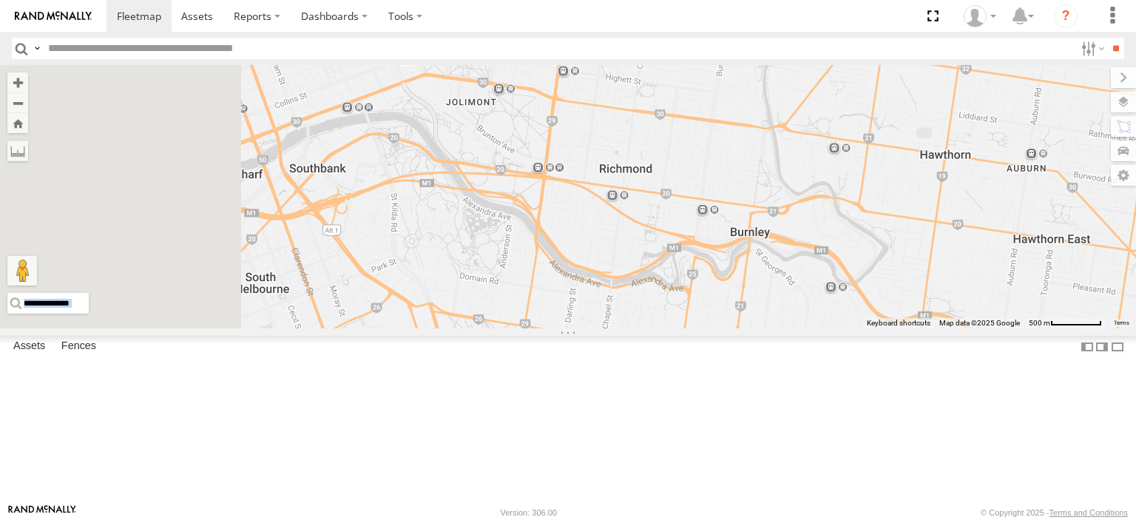
drag, startPoint x: 680, startPoint y: 266, endPoint x: 1078, endPoint y: 410, distance: 423.9
click at [1078, 328] on div "Bayswater [PERSON_NAME]" at bounding box center [568, 196] width 1136 height 263
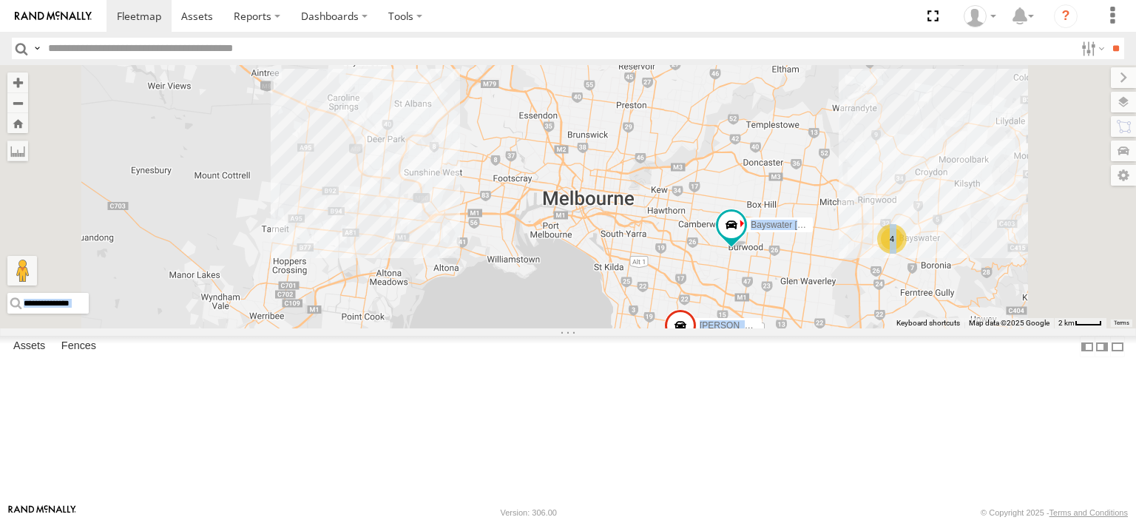
drag, startPoint x: 885, startPoint y: 382, endPoint x: 771, endPoint y: 285, distance: 149.6
click at [771, 285] on div "Bayswater [PERSON_NAME] 4" at bounding box center [568, 196] width 1136 height 263
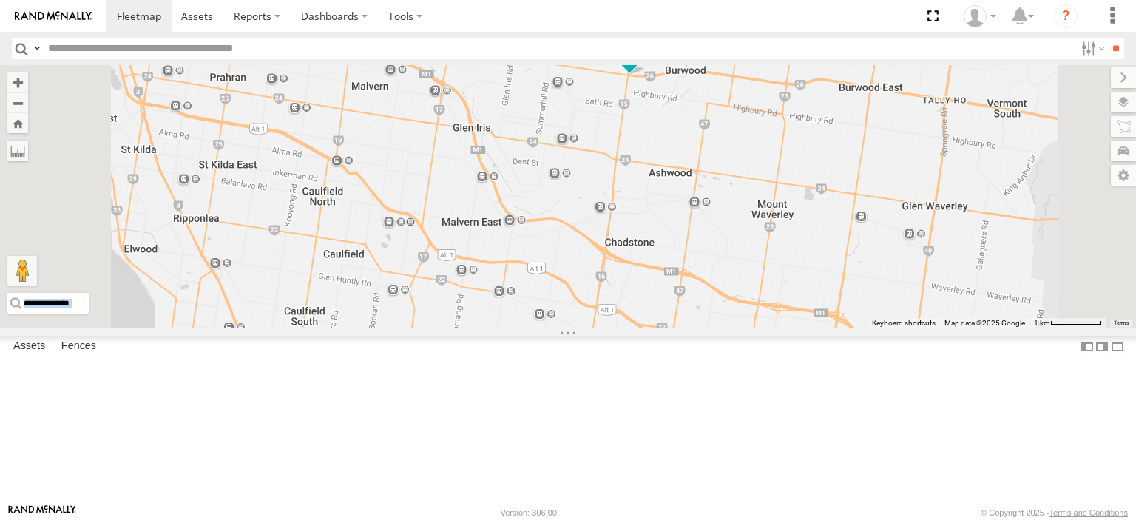
click at [866, 270] on div "Bayswater [PERSON_NAME] Westside Ute" at bounding box center [568, 196] width 1136 height 263
click at [643, 64] on span at bounding box center [629, 51] width 27 height 27
click at [649, 58] on label at bounding box center [634, 52] width 29 height 10
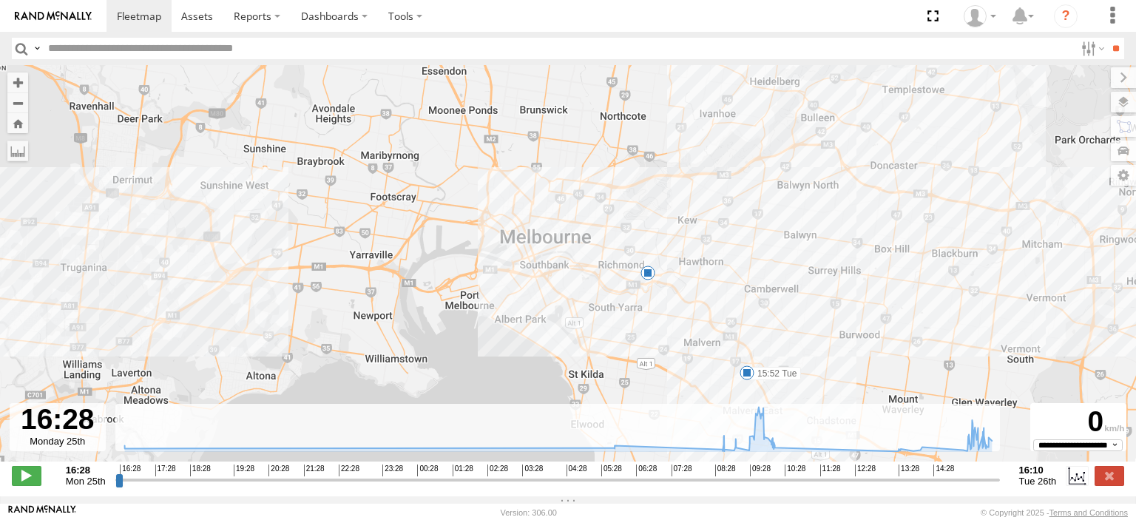
drag, startPoint x: 473, startPoint y: 292, endPoint x: 816, endPoint y: 286, distance: 343.2
click at [816, 286] on div "Bayswater [PERSON_NAME] 16:29 Mon 16:33 Mon 05:57 Tue 09:16 Tue 15:52 Tue 6" at bounding box center [568, 271] width 1136 height 412
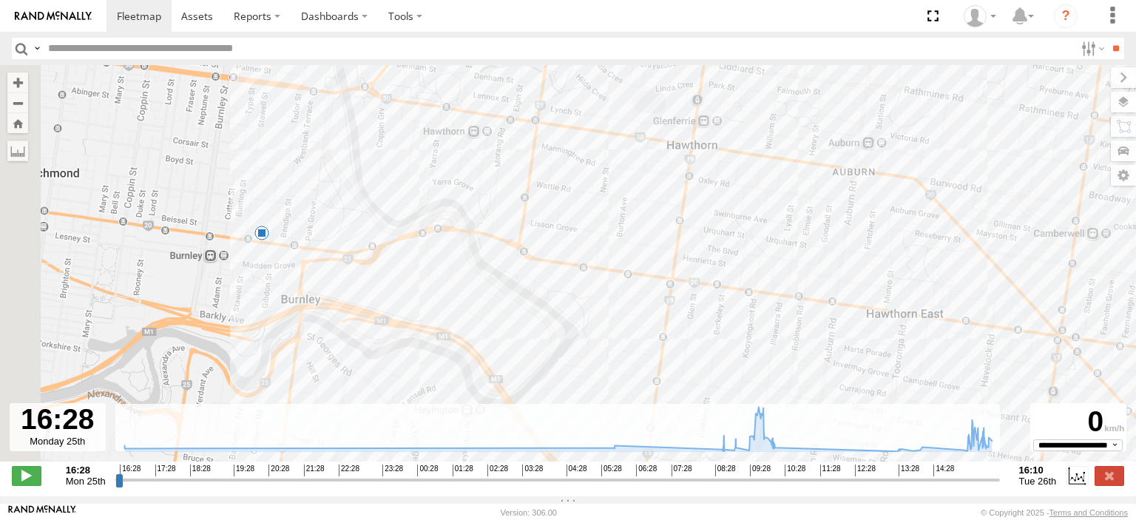
drag, startPoint x: 351, startPoint y: 244, endPoint x: 544, endPoint y: 247, distance: 193.0
click at [544, 248] on div "Bayswater [PERSON_NAME] 16:29 Mon 16:33 Mon 05:57 Tue 09:16 Tue 15:52 Tue 6" at bounding box center [568, 271] width 1136 height 412
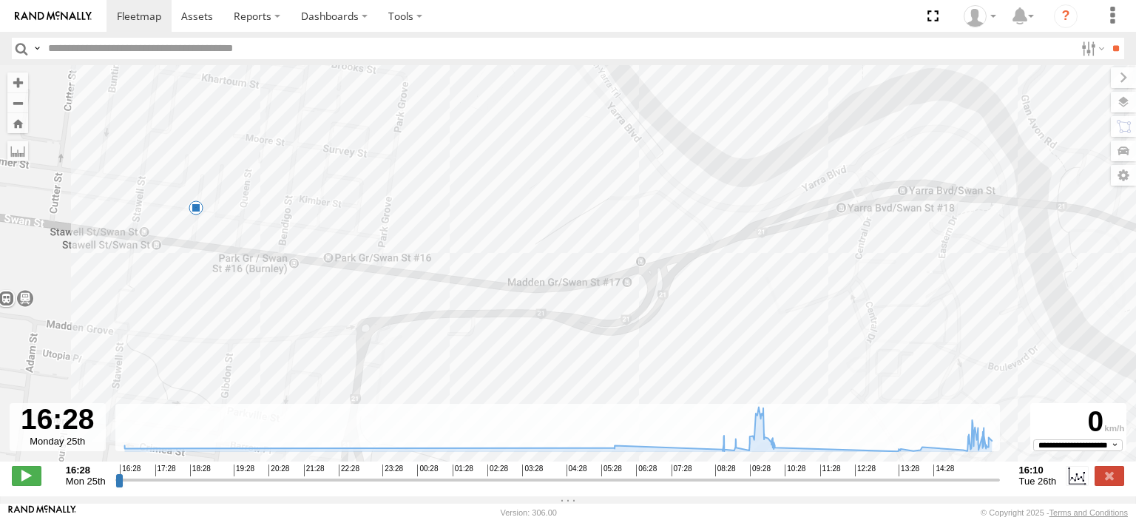
drag, startPoint x: 399, startPoint y: 237, endPoint x: 511, endPoint y: 227, distance: 112.1
click at [511, 227] on div "Bayswater [PERSON_NAME] 16:29 Mon 16:33 Mon 05:57 Tue 09:16 Tue 15:52 Tue 6" at bounding box center [568, 271] width 1136 height 412
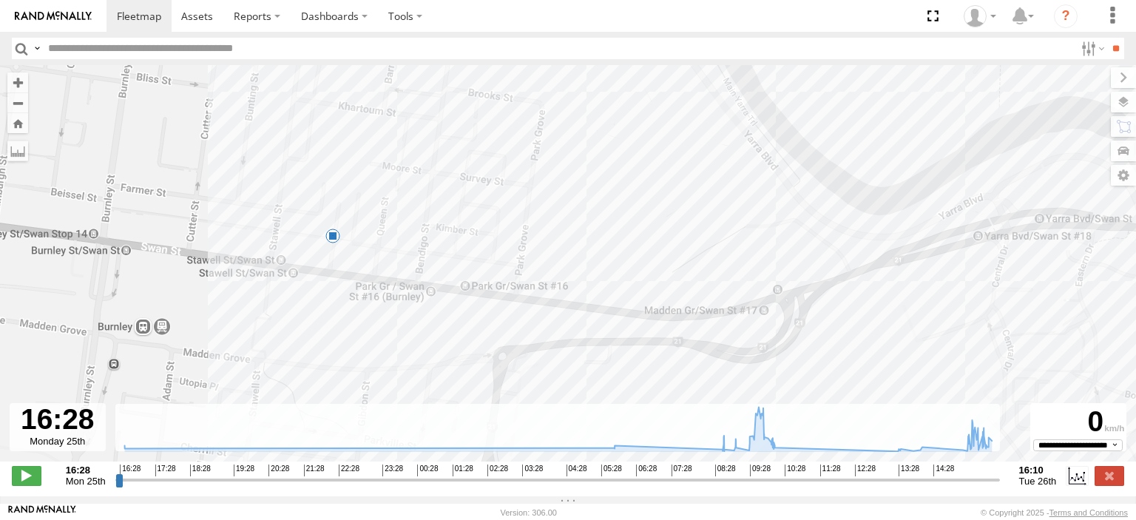
drag, startPoint x: 435, startPoint y: 218, endPoint x: 558, endPoint y: 247, distance: 126.1
click at [558, 247] on div "Bayswater [PERSON_NAME] 16:29 Mon 16:33 Mon 05:57 Tue 09:16 Tue 15:52 Tue 6" at bounding box center [568, 271] width 1136 height 412
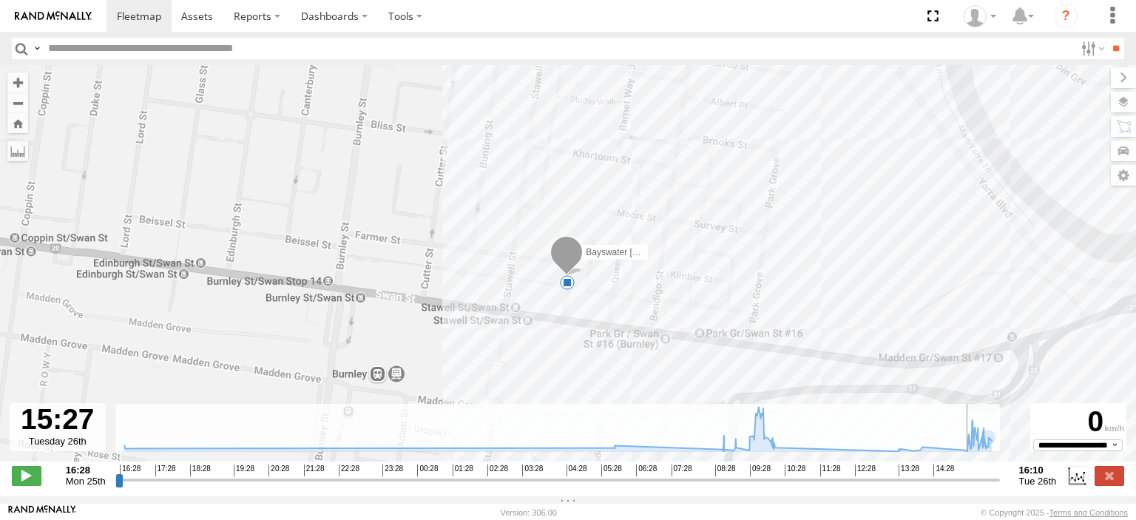
drag, startPoint x: 120, startPoint y: 487, endPoint x: 969, endPoint y: 465, distance: 849.2
click at [969, 473] on input "range" at bounding box center [557, 480] width 884 height 14
click at [16, 484] on span at bounding box center [27, 475] width 30 height 19
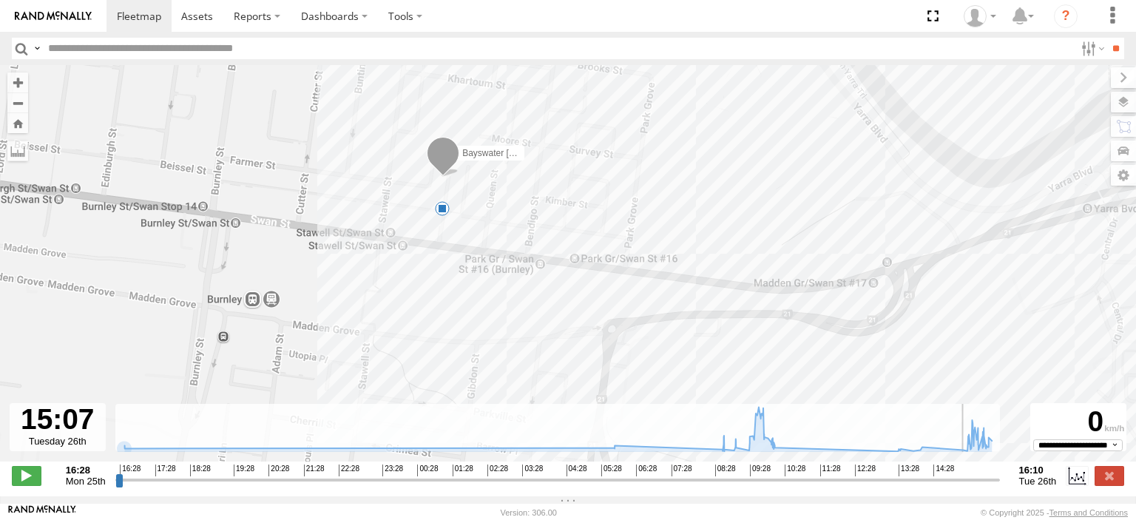
drag, startPoint x: 983, startPoint y: 487, endPoint x: 955, endPoint y: 481, distance: 27.8
click at [955, 481] on input "range" at bounding box center [557, 480] width 884 height 14
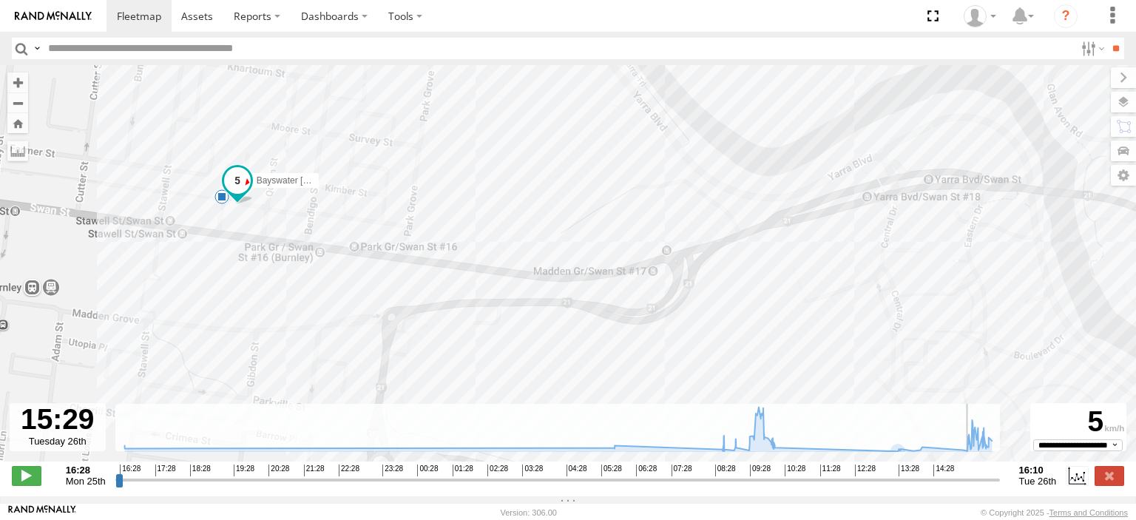
drag, startPoint x: 978, startPoint y: 490, endPoint x: 969, endPoint y: 490, distance: 8.2
click at [969, 487] on input "range" at bounding box center [557, 480] width 884 height 14
click at [966, 487] on input "range" at bounding box center [557, 480] width 884 height 14
drag, startPoint x: 966, startPoint y: 493, endPoint x: 958, endPoint y: 496, distance: 8.7
click at [958, 487] on input "range" at bounding box center [557, 480] width 884 height 14
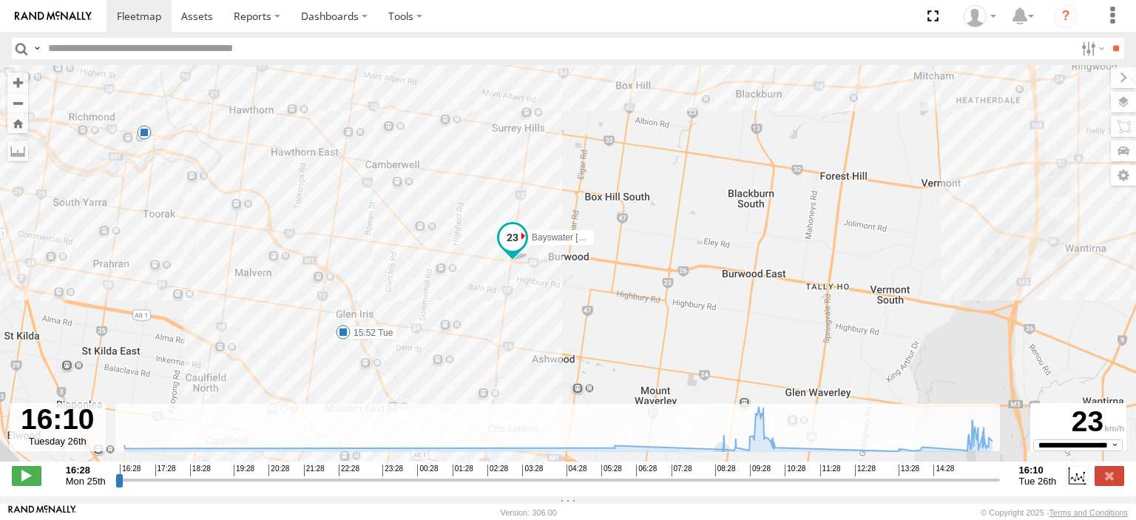
drag, startPoint x: 418, startPoint y: 369, endPoint x: 423, endPoint y: 295, distance: 74.1
click at [423, 295] on div "Bayswater [PERSON_NAME] 16:29 Mon 16:33 Mon 05:57 Tue 09:16 Tue 15:52 Tue 6" at bounding box center [568, 271] width 1136 height 412
click at [1114, 485] on label at bounding box center [1109, 475] width 30 height 19
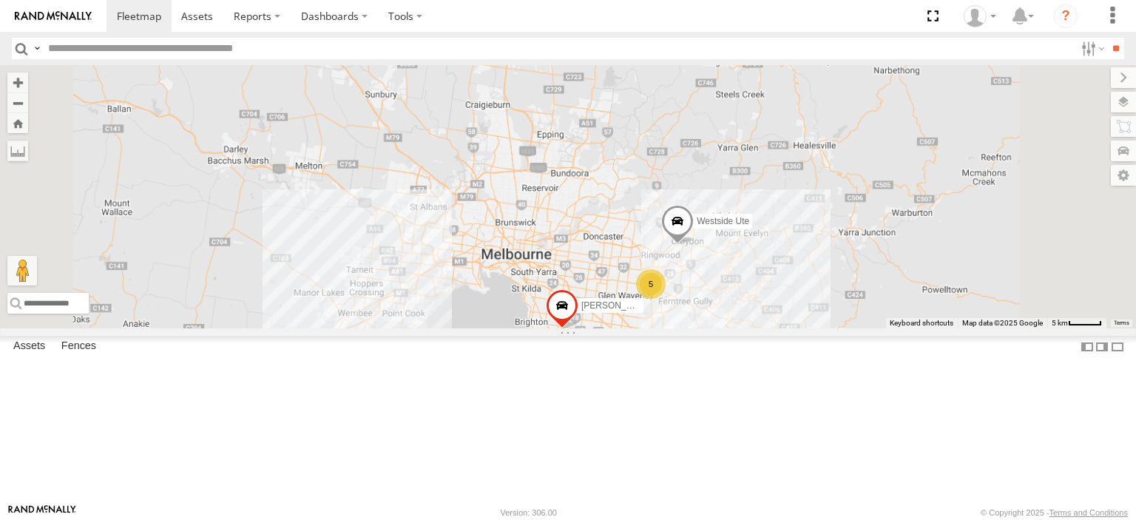
drag, startPoint x: 958, startPoint y: 376, endPoint x: 817, endPoint y: 393, distance: 142.3
click at [817, 328] on div "5 [PERSON_NAME] Westside Ute" at bounding box center [568, 196] width 1136 height 263
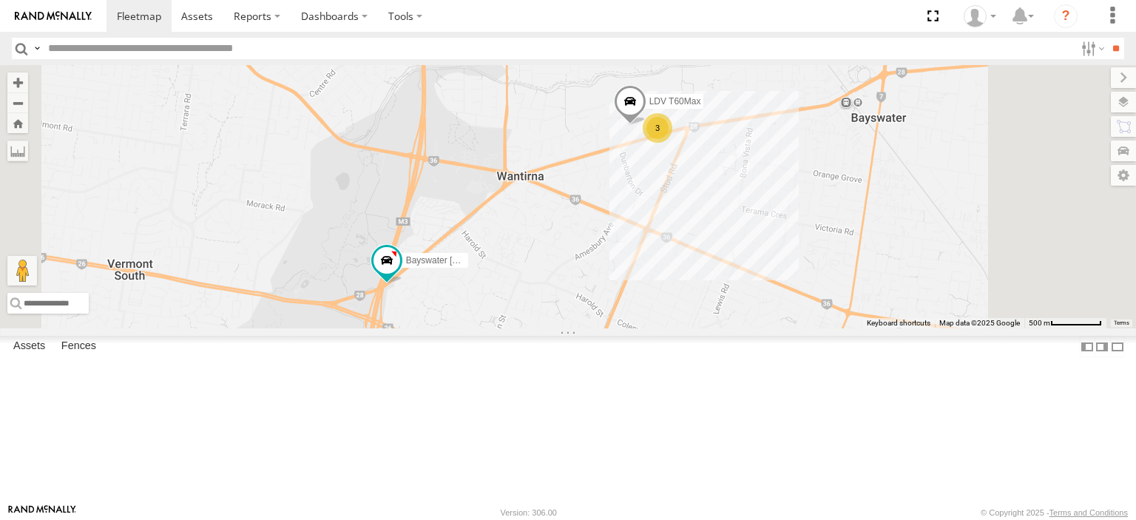
drag, startPoint x: 701, startPoint y: 350, endPoint x: 739, endPoint y: 372, distance: 44.4
click at [739, 328] on div "[PERSON_NAME] Westside Ute Bayswater [PERSON_NAME] 3 LDV T60Max" at bounding box center [568, 196] width 1136 height 263
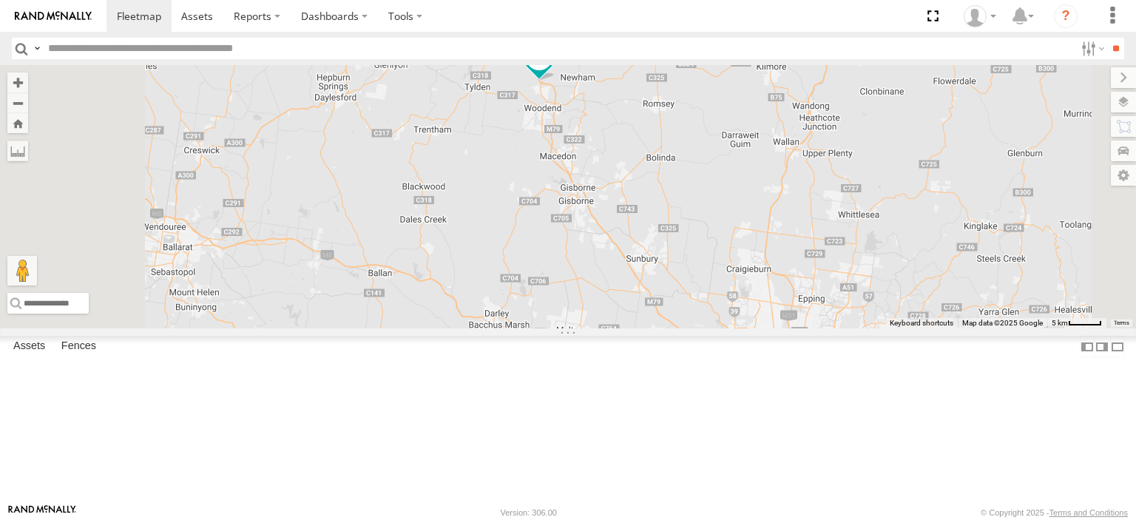
drag, startPoint x: 732, startPoint y: 262, endPoint x: 830, endPoint y: 549, distance: 303.3
click at [830, 519] on html at bounding box center [568, 260] width 1136 height 520
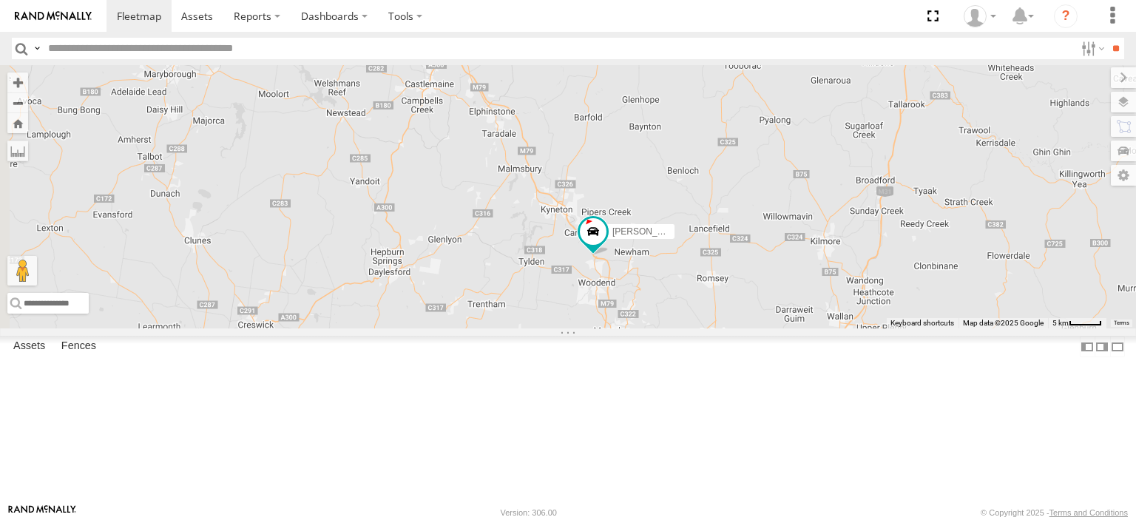
drag, startPoint x: 801, startPoint y: 333, endPoint x: 789, endPoint y: 393, distance: 61.1
click at [789, 328] on div "[PERSON_NAME] Bendigo Isuzu FRR Westside UD 5 Westside Ute" at bounding box center [568, 196] width 1136 height 263
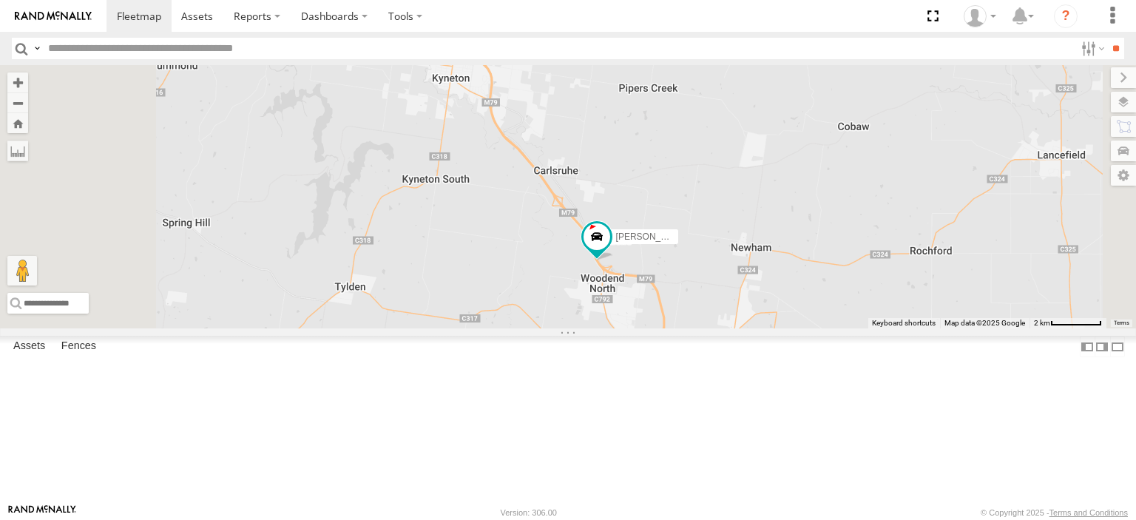
drag, startPoint x: 728, startPoint y: 255, endPoint x: 751, endPoint y: 375, distance: 122.1
click at [751, 328] on div "[PERSON_NAME] Bendigo Isuzu FRR Westside UD Westside Ute" at bounding box center [568, 196] width 1136 height 263
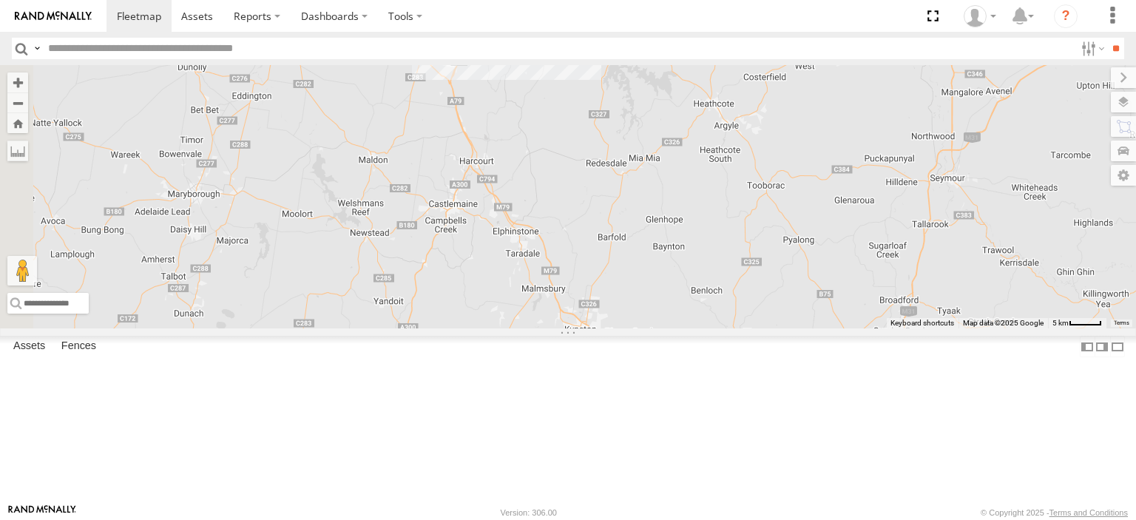
drag, startPoint x: 683, startPoint y: 291, endPoint x: 742, endPoint y: 400, distance: 124.4
click at [742, 328] on div "[PERSON_NAME] Bendigo Isuzu FRR Westside UD Westside Ute" at bounding box center [568, 196] width 1136 height 263
click at [630, 365] on span at bounding box center [616, 351] width 27 height 27
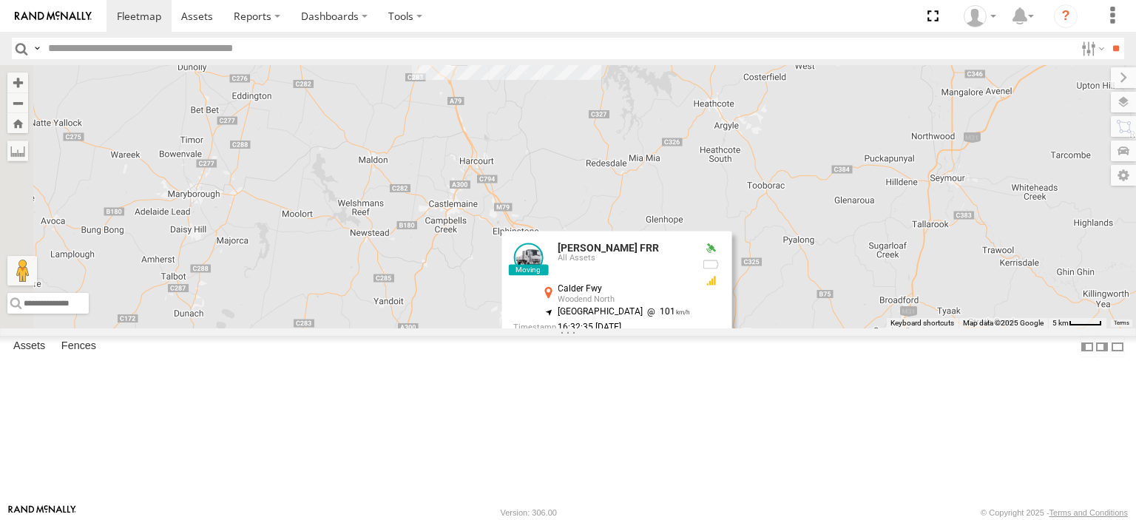
click at [637, 358] on label at bounding box center [622, 353] width 29 height 10
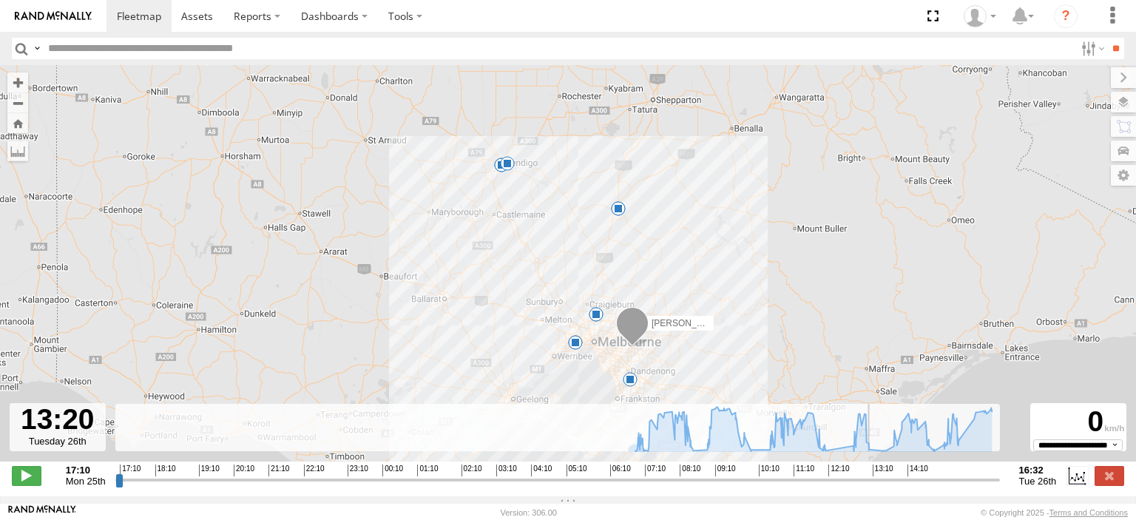
drag, startPoint x: 117, startPoint y: 494, endPoint x: 875, endPoint y: 443, distance: 759.7
click at [875, 473] on input "range" at bounding box center [557, 480] width 884 height 14
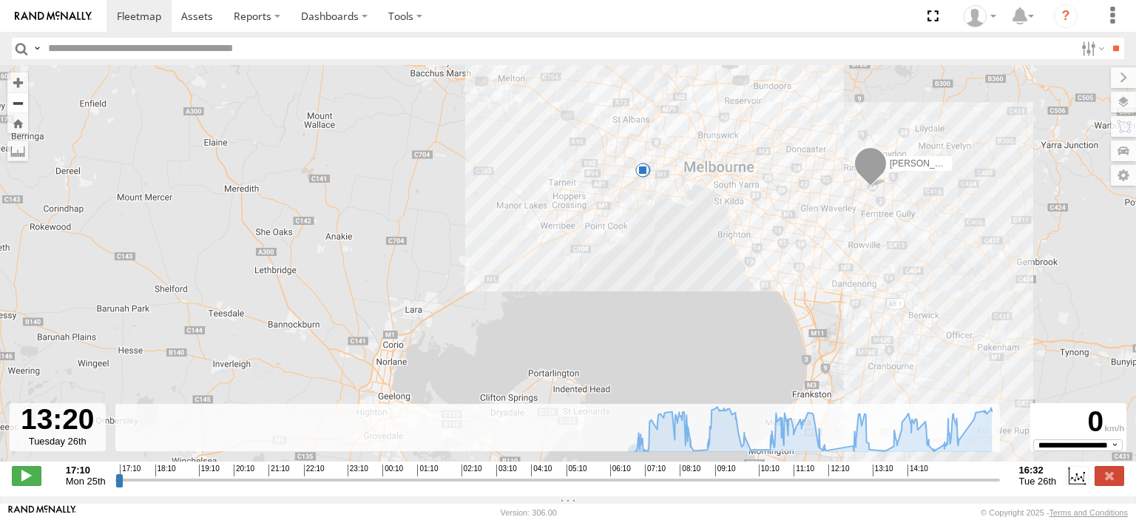
drag, startPoint x: 733, startPoint y: 325, endPoint x: 25, endPoint y: 112, distance: 739.0
click at [25, 112] on div "Bendigo Isuzu FRR 06:19 Tue 06:25 Tue 07:14 Tue 08:29 Tue 08:33 Tue 09:55 Tue 1…" at bounding box center [568, 271] width 1136 height 412
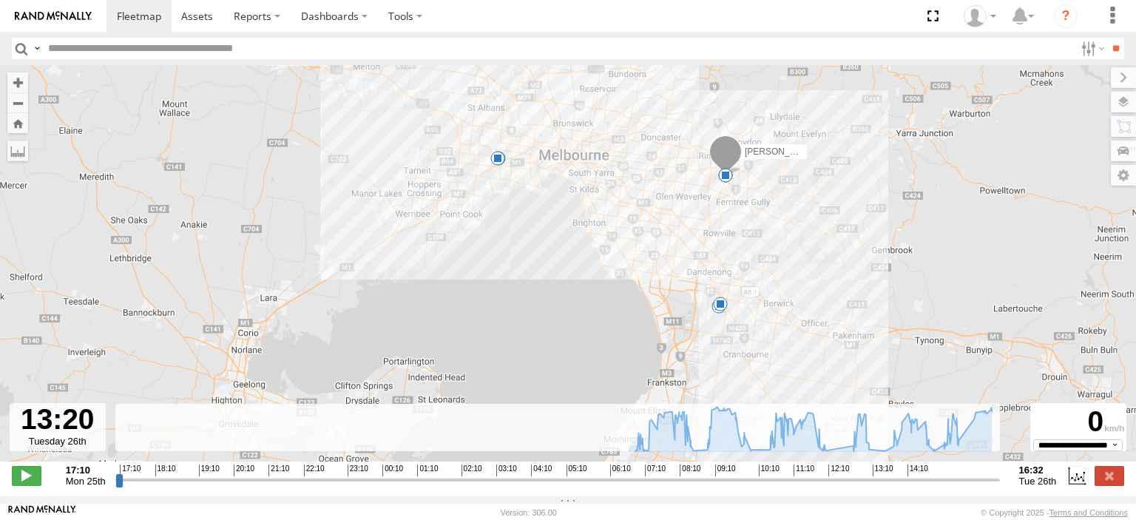
drag, startPoint x: 542, startPoint y: 230, endPoint x: 525, endPoint y: 225, distance: 17.8
click at [525, 225] on div "[PERSON_NAME] FRR 06:19 Tue 06:25 Tue 07:14 Tue 08:29 Tue 08:33 Tue 09:55 Tue 1…" at bounding box center [568, 271] width 1136 height 412
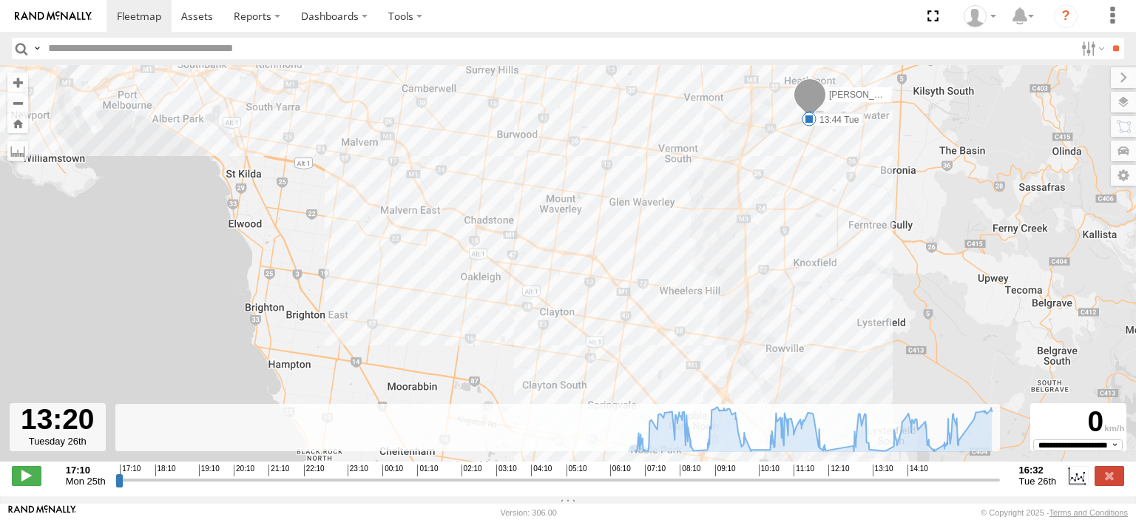
drag, startPoint x: 967, startPoint y: 240, endPoint x: 379, endPoint y: 374, distance: 603.6
click at [379, 374] on div "[PERSON_NAME] FRR 06:19 Tue 06:25 Tue 07:14 Tue 08:29 Tue 08:33 Tue 09:55 Tue 1…" at bounding box center [568, 271] width 1136 height 412
click at [31, 485] on span at bounding box center [27, 475] width 30 height 19
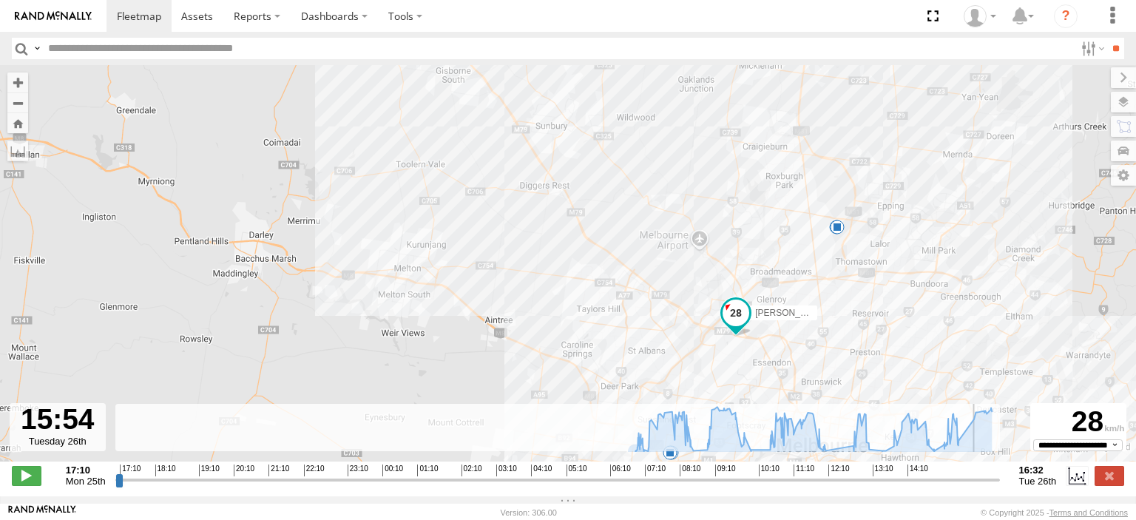
drag, startPoint x: 619, startPoint y: 336, endPoint x: 965, endPoint y: 356, distance: 346.7
click at [965, 356] on div "[PERSON_NAME] FRR 06:19 Tue 06:25 Tue 07:14 Tue 08:29 Tue 08:33 Tue 09:55 Tue 1…" at bounding box center [568, 271] width 1136 height 412
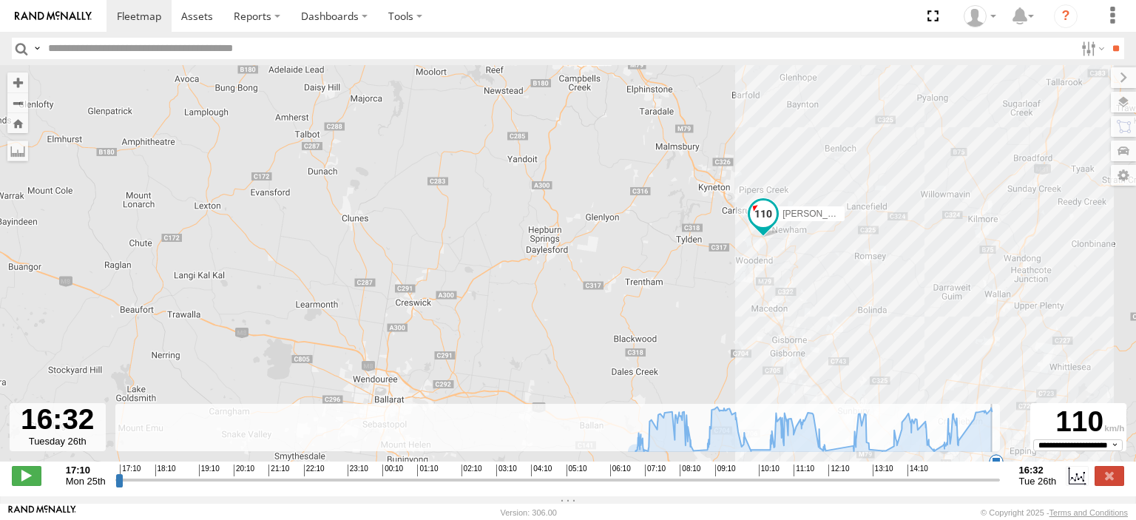
type input "**********"
click at [1111, 483] on label at bounding box center [1109, 475] width 30 height 19
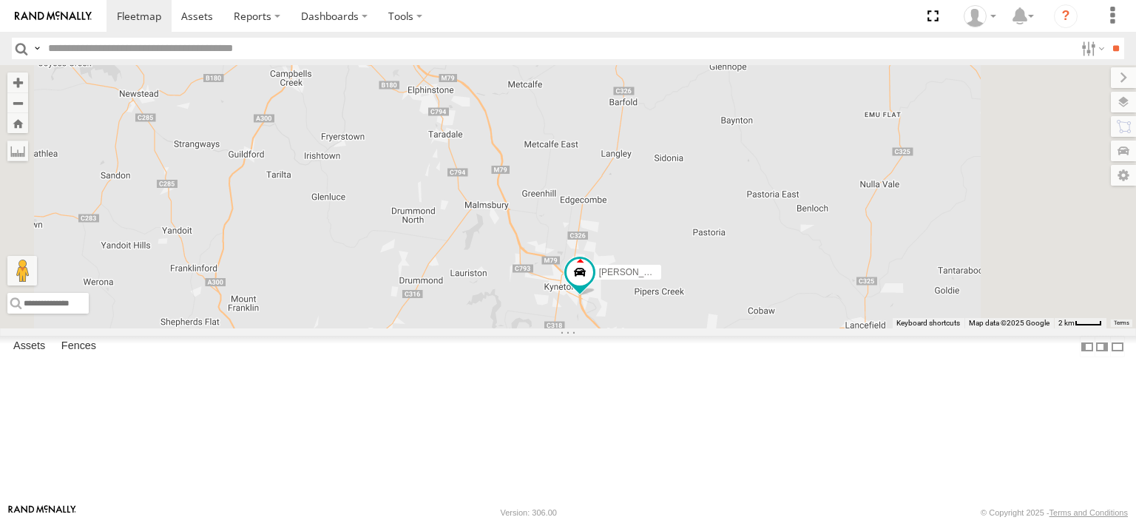
drag, startPoint x: 833, startPoint y: 393, endPoint x: 717, endPoint y: 259, distance: 177.7
click at [731, 248] on div "Bendigo Isuzu FRR Westside UD" at bounding box center [568, 196] width 1136 height 263
